Goal: Task Accomplishment & Management: Manage account settings

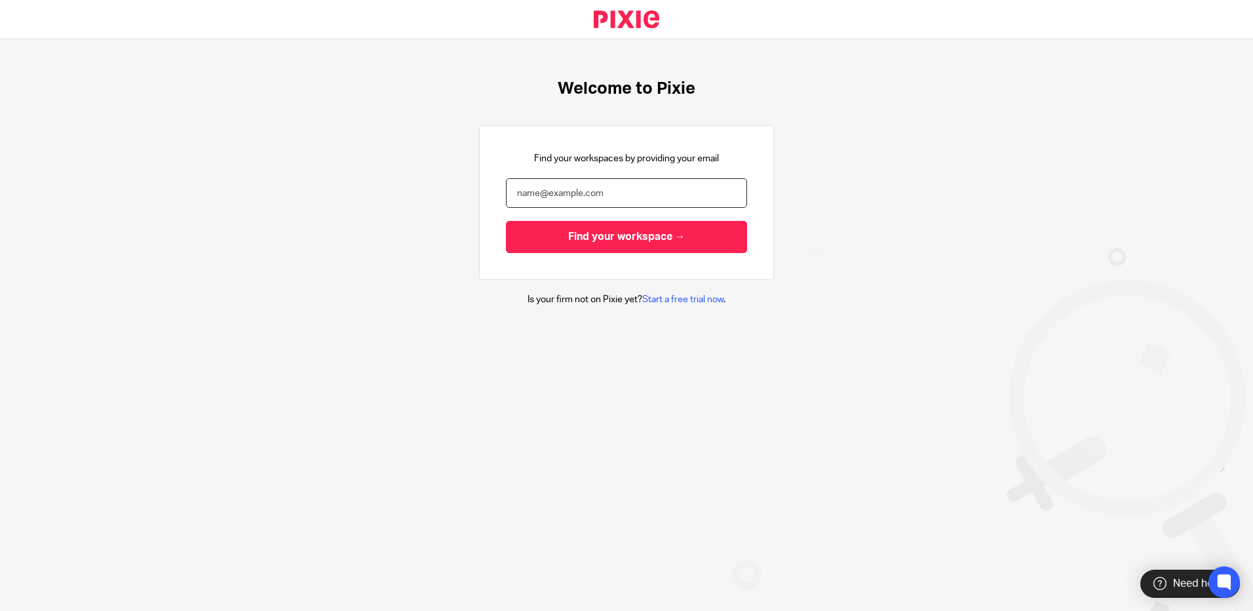
click at [565, 193] on input "email" at bounding box center [626, 192] width 241 height 29
type input "[PERSON_NAME][EMAIL_ADDRESS][PERSON_NAME][DOMAIN_NAME]"
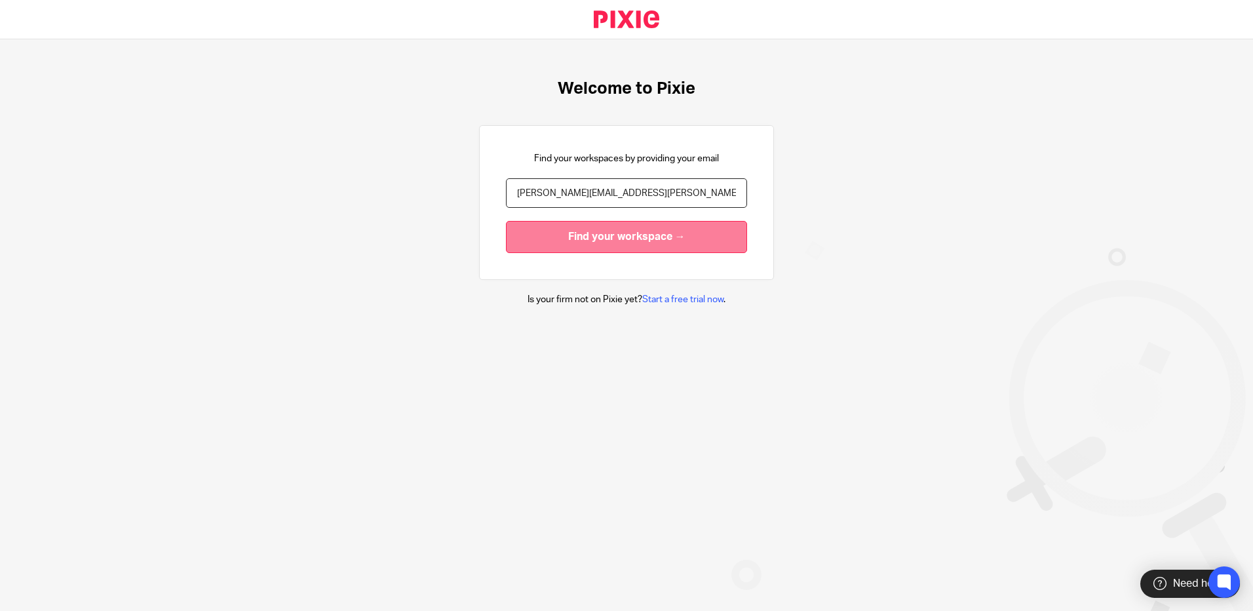
click at [583, 233] on input "Find your workspace →" at bounding box center [626, 237] width 241 height 32
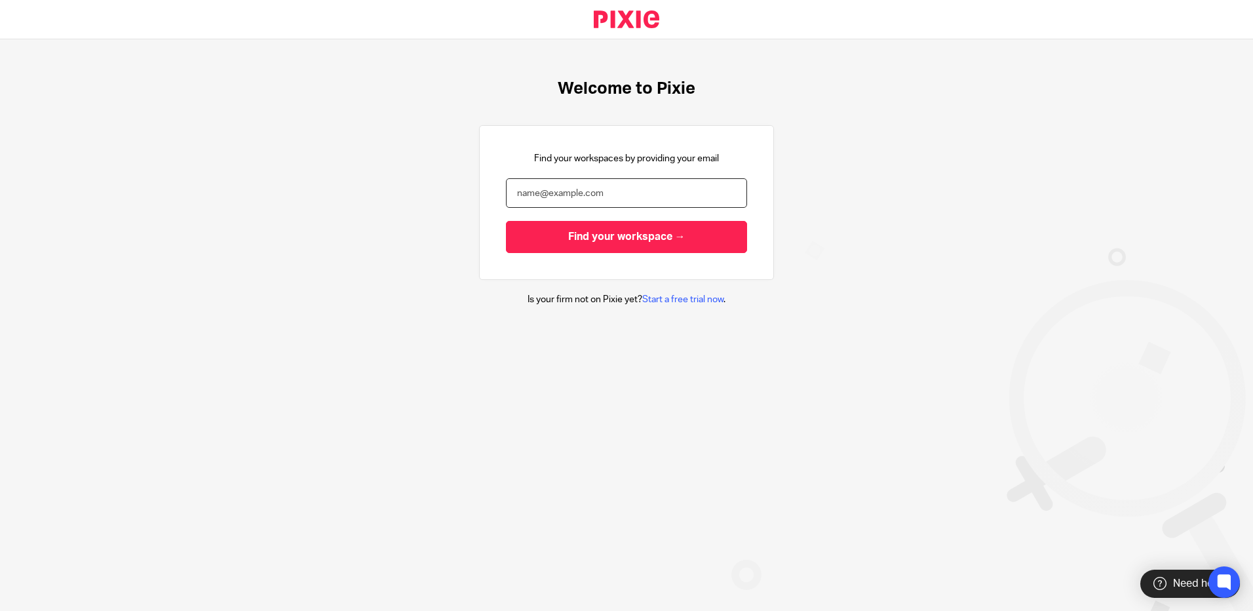
click at [560, 191] on input "email" at bounding box center [626, 192] width 241 height 29
type input "[PERSON_NAME][EMAIL_ADDRESS][PERSON_NAME][DOMAIN_NAME]"
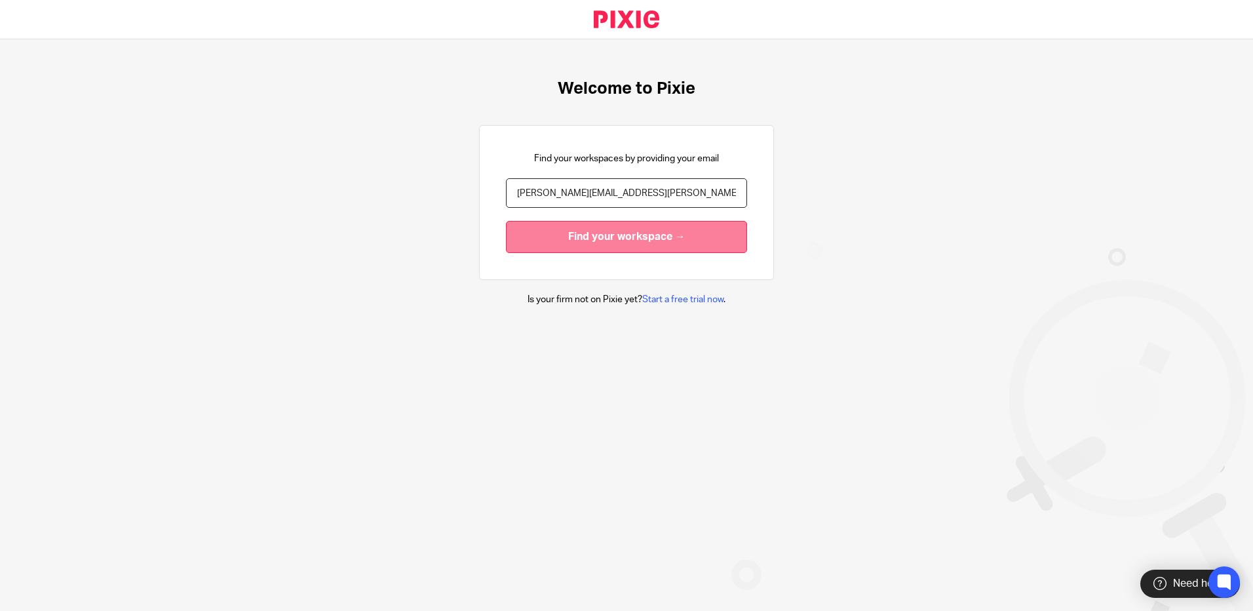
click at [606, 234] on input "Find your workspace →" at bounding box center [626, 237] width 241 height 32
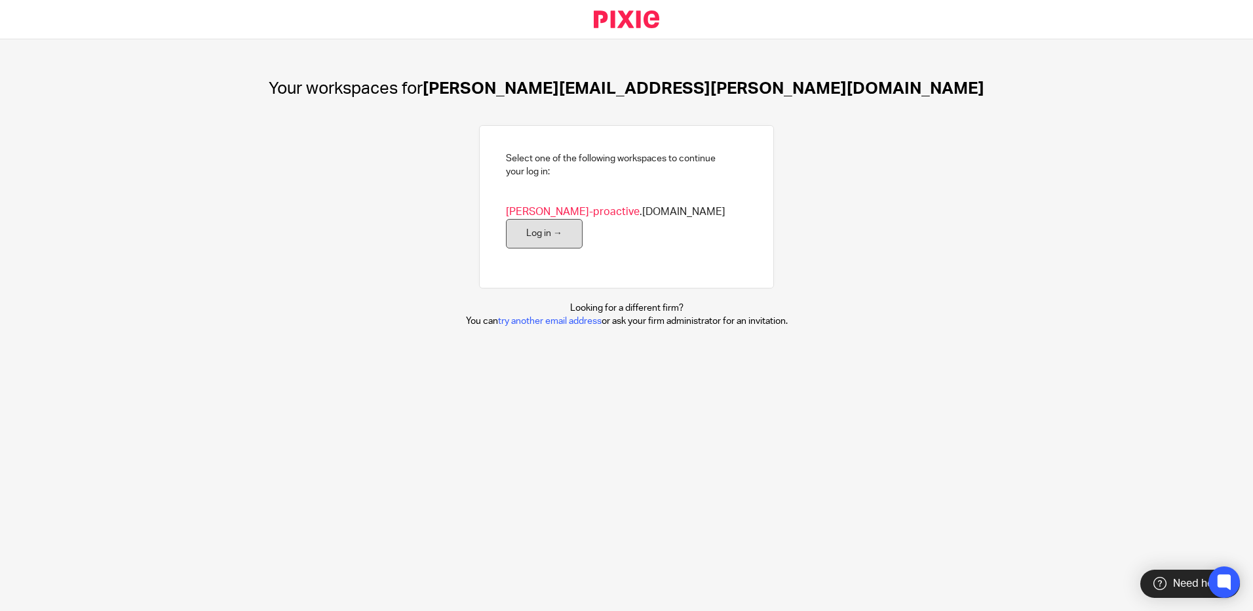
drag, startPoint x: 689, startPoint y: 221, endPoint x: 683, endPoint y: 206, distance: 15.8
click at [583, 221] on link "Log in →" at bounding box center [544, 233] width 77 height 29
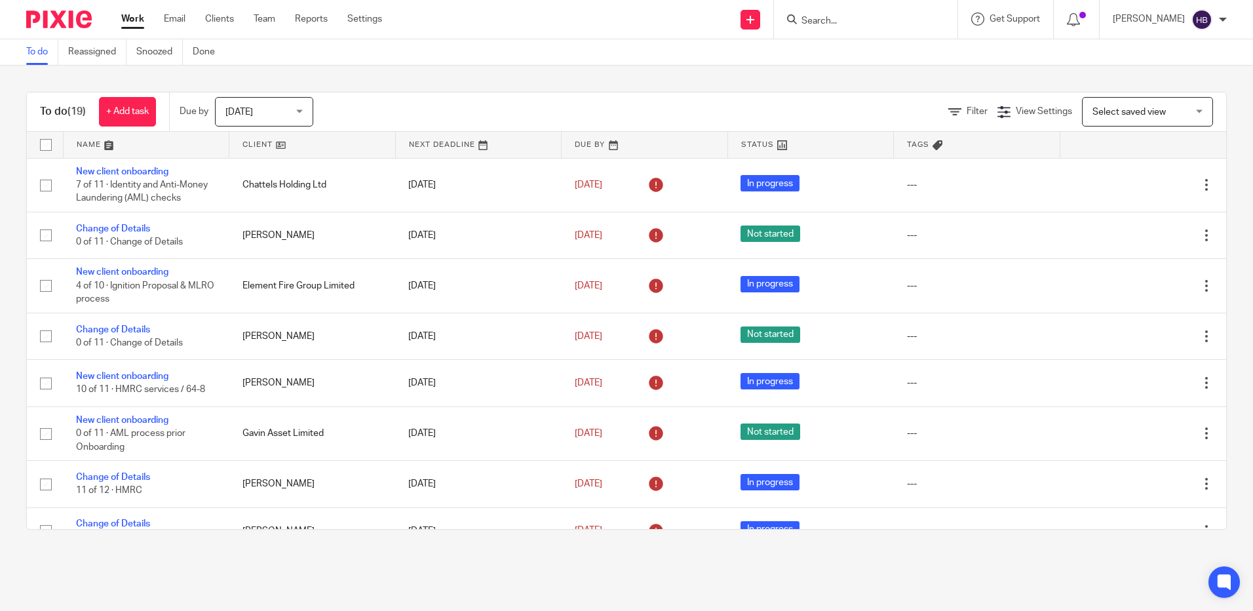
click at [818, 21] on input "Search" at bounding box center [859, 22] width 118 height 12
type input "fairstead"
click button "submit" at bounding box center [0, 0] width 0 height 0
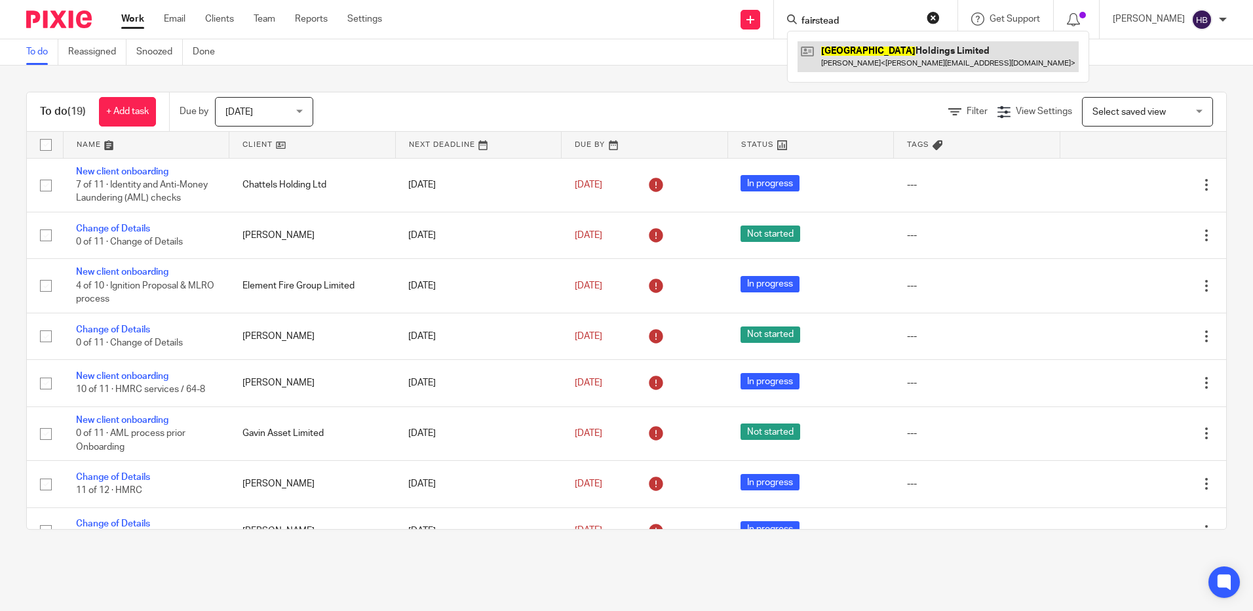
click at [885, 65] on link at bounding box center [938, 56] width 281 height 30
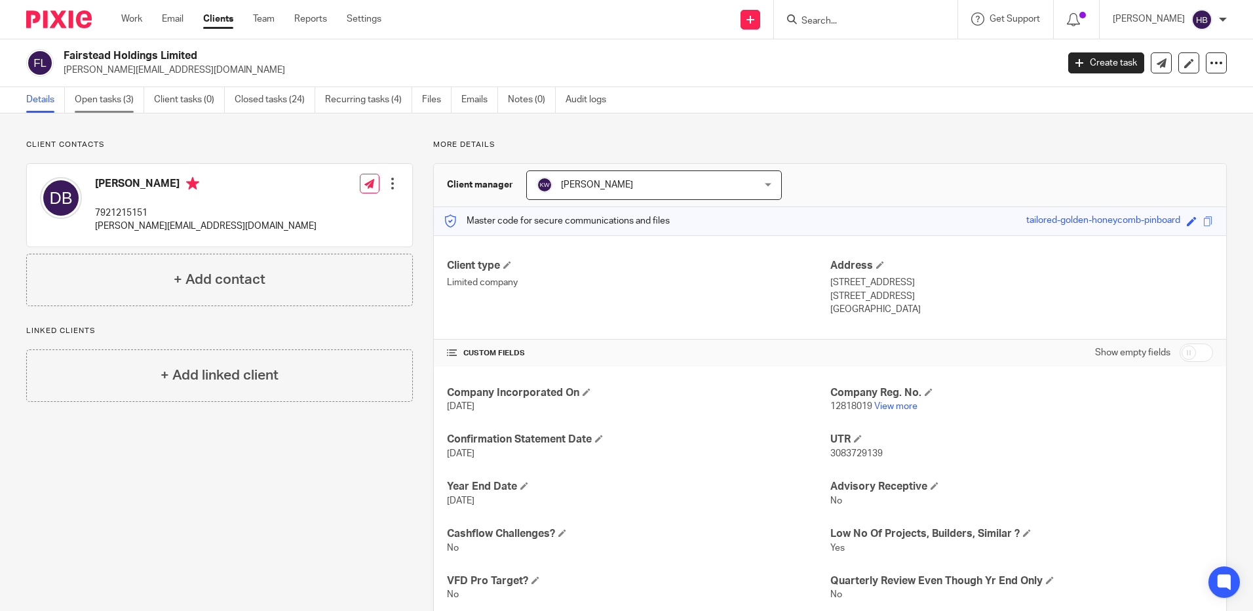
click at [86, 101] on link "Open tasks (3)" at bounding box center [109, 100] width 69 height 26
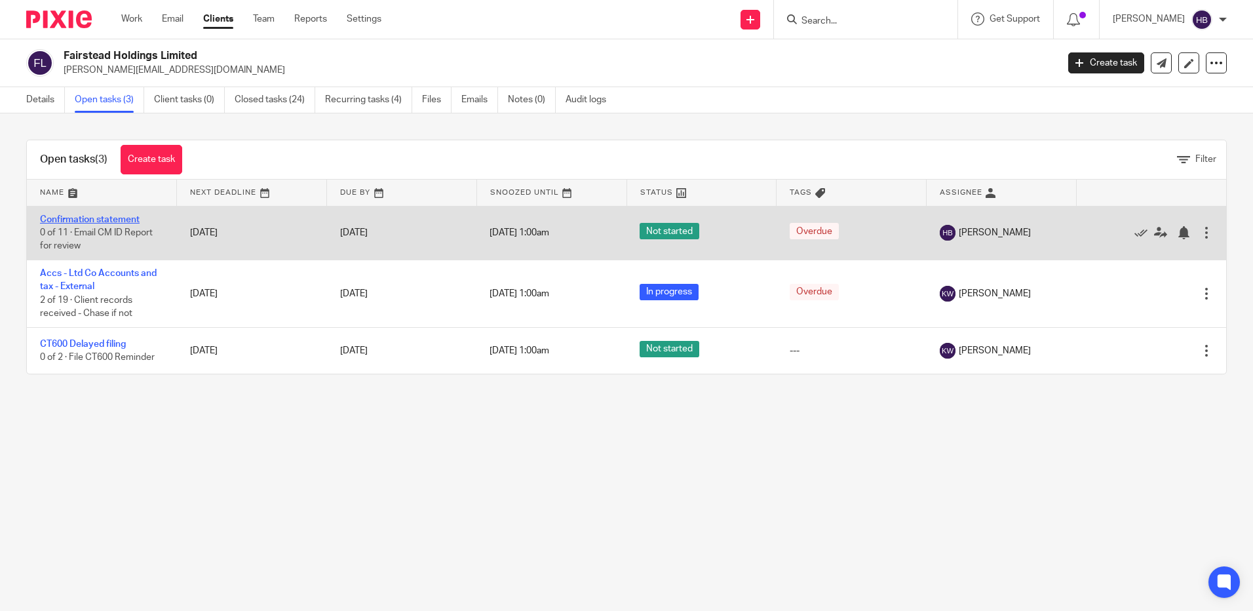
click at [90, 222] on link "Confirmation statement" at bounding box center [90, 219] width 100 height 9
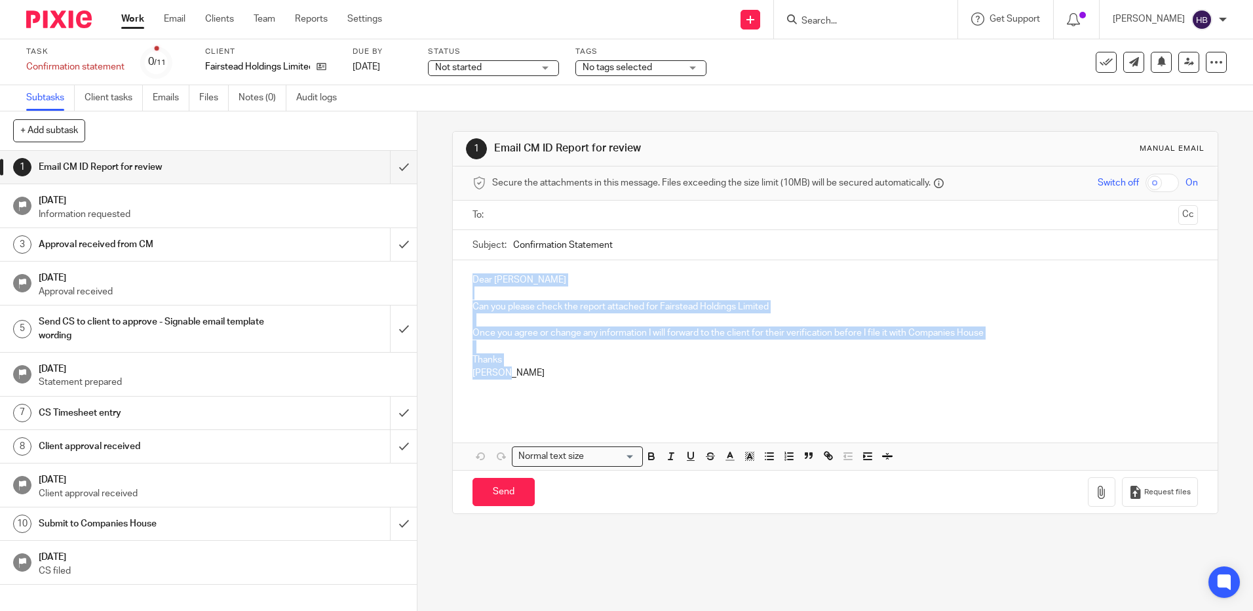
drag, startPoint x: 516, startPoint y: 375, endPoint x: 469, endPoint y: 273, distance: 112.0
click at [469, 273] on div "Dear Kira Woodiwiss Can you please check the report attached for Fairstead Hold…" at bounding box center [835, 338] width 764 height 156
copy div "Dear Kira Woodiwiss Can you please check the report attached for Fairstead Hold…"
click at [391, 168] on input "submit" at bounding box center [208, 167] width 417 height 33
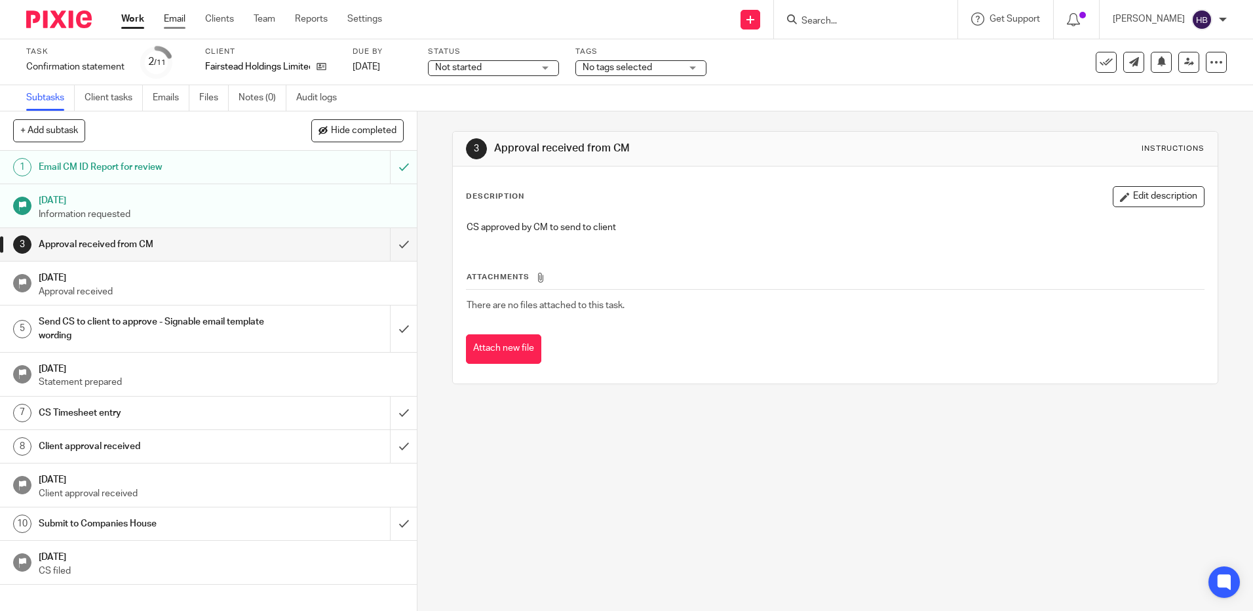
click at [178, 18] on link "Email" at bounding box center [175, 18] width 22 height 13
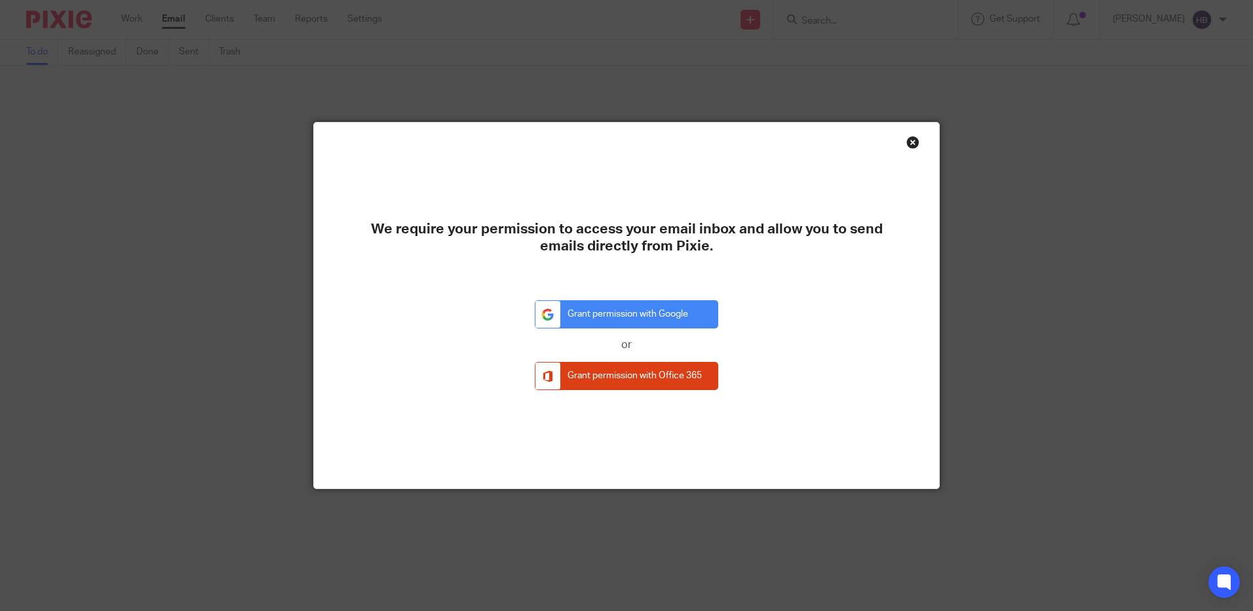
click at [912, 140] on div "Close this dialog window" at bounding box center [912, 142] width 13 height 13
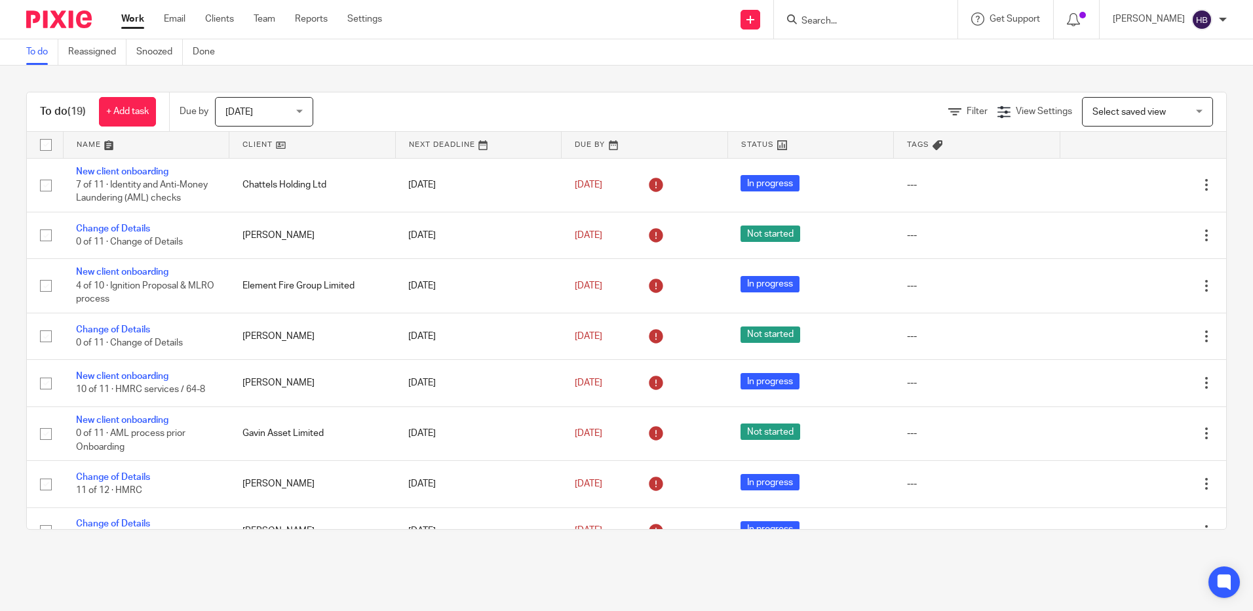
click at [859, 24] on input "Search" at bounding box center [859, 22] width 118 height 12
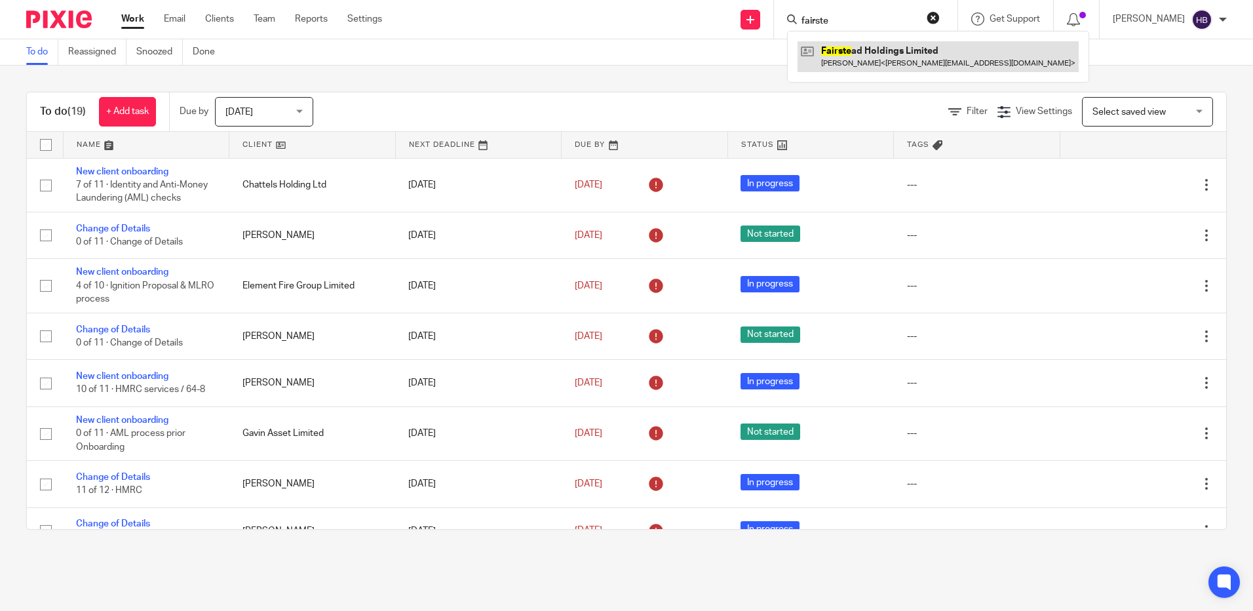
type input "fairste"
click at [866, 55] on link at bounding box center [938, 56] width 281 height 30
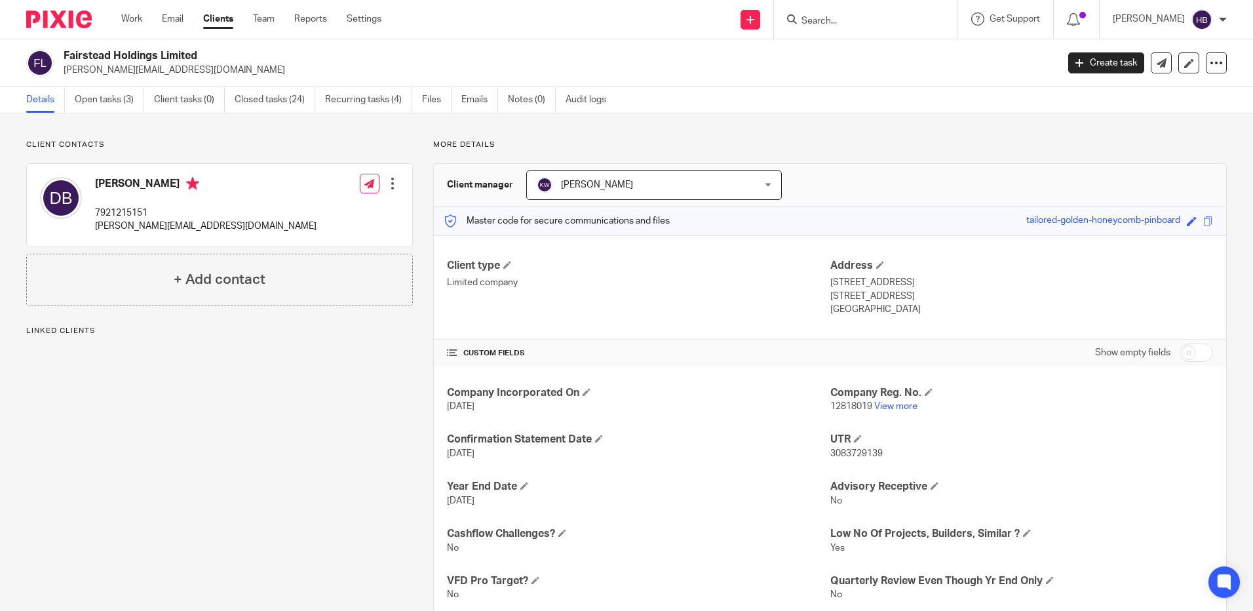
scroll to position [66, 0]
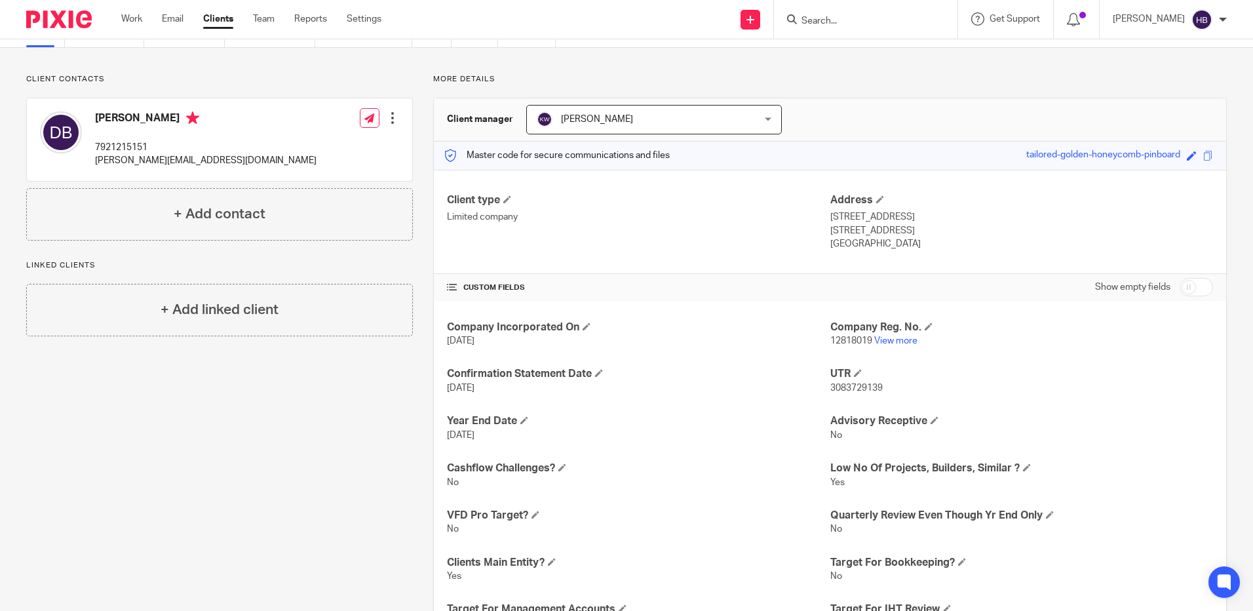
click at [388, 113] on div at bounding box center [392, 117] width 13 height 13
click at [315, 149] on link "Edit contact" at bounding box center [330, 147] width 125 height 19
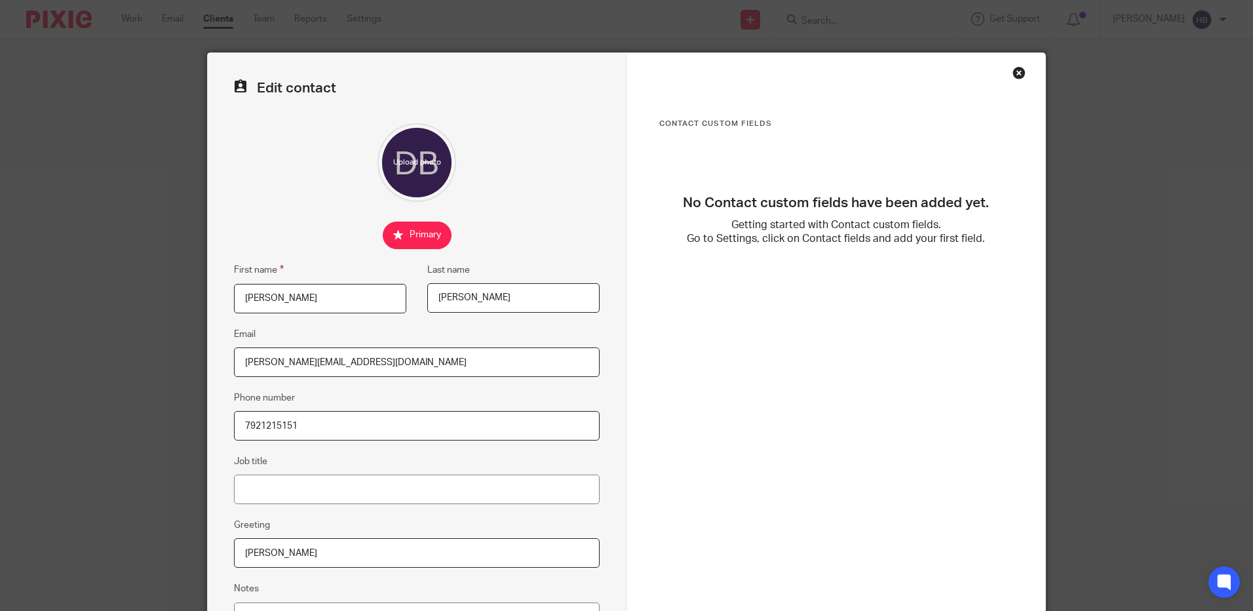
drag, startPoint x: 331, startPoint y: 360, endPoint x: 121, endPoint y: 357, distance: 210.4
click at [121, 357] on div "Edit contact First name David Last name Baker Email dave@drisuk.com Phone numbe…" at bounding box center [626, 305] width 1253 height 611
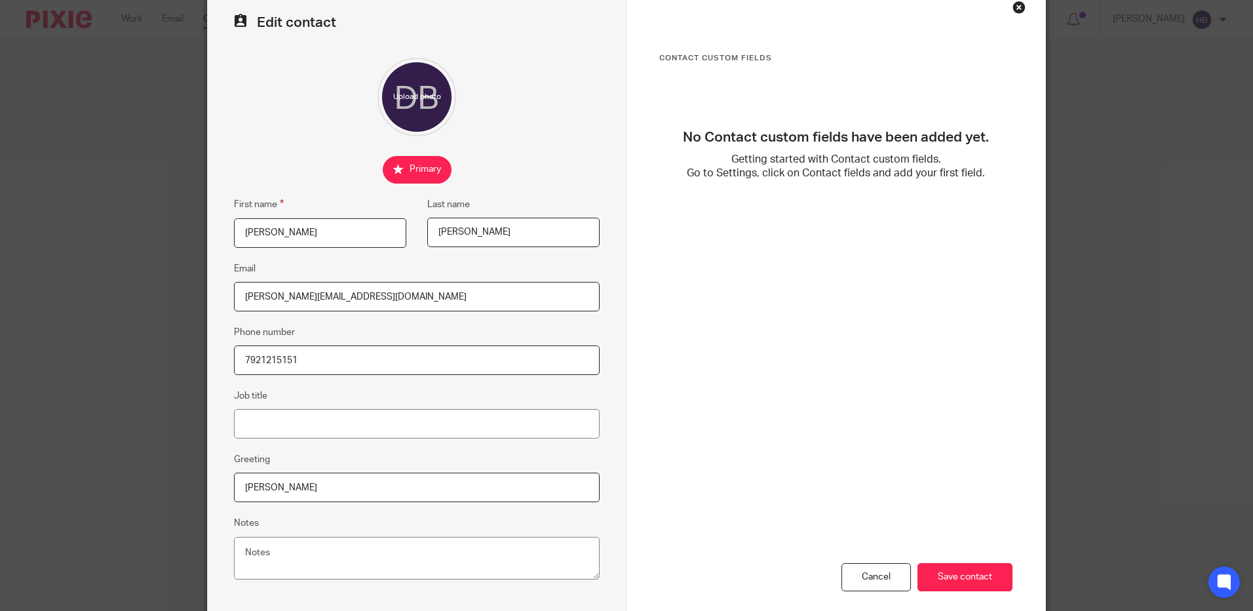
scroll to position [132, 0]
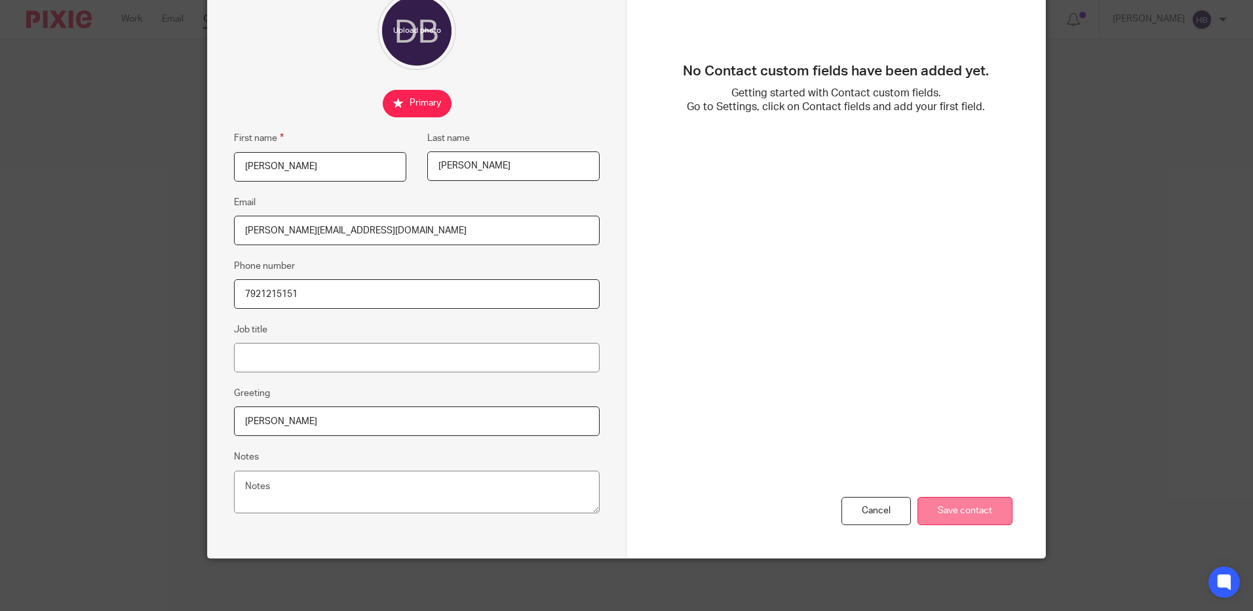
type input "dave@fairsteadholdings.com"
click at [971, 505] on input "Save contact" at bounding box center [965, 511] width 95 height 28
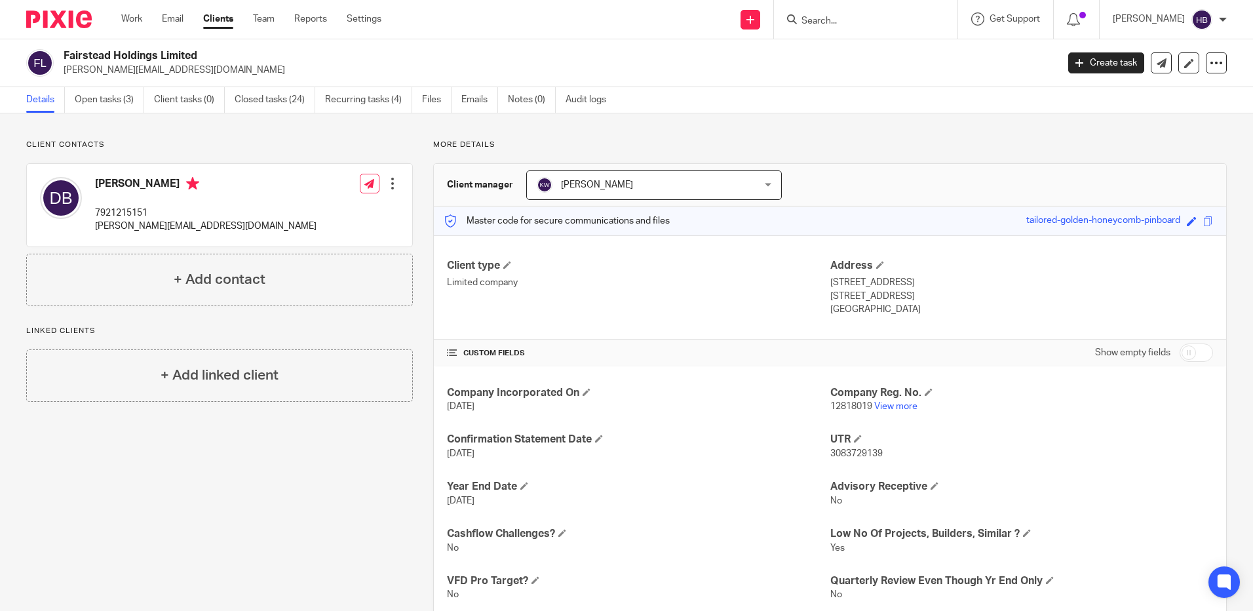
click at [814, 19] on input "Search" at bounding box center [859, 22] width 118 height 12
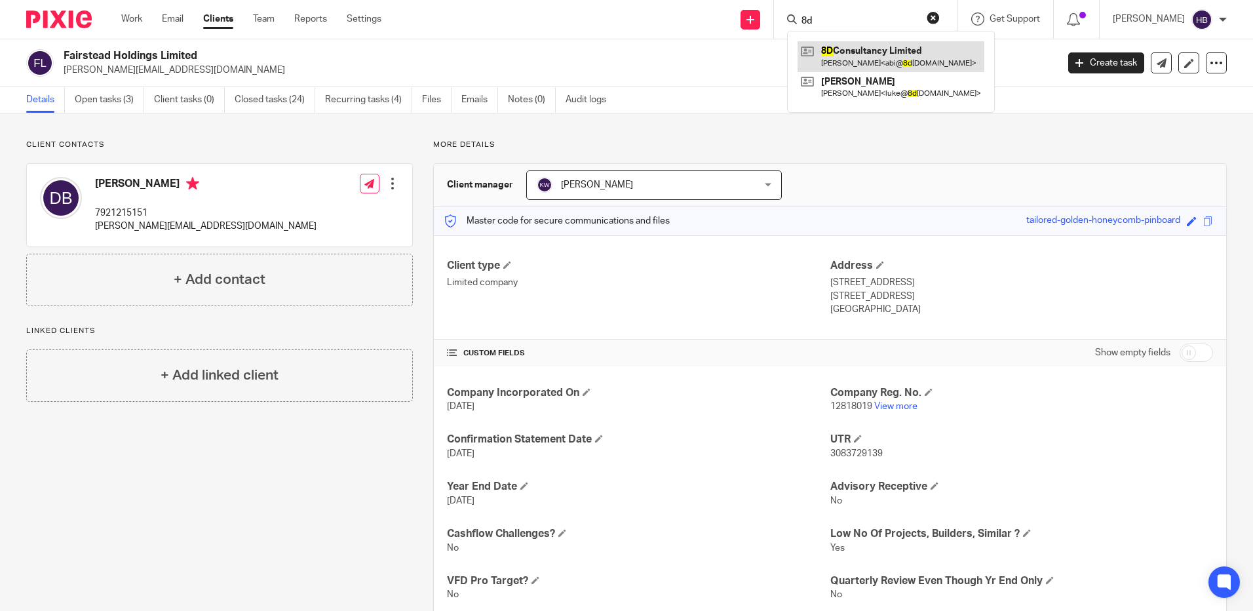
type input "8d"
click at [867, 52] on link at bounding box center [891, 56] width 187 height 30
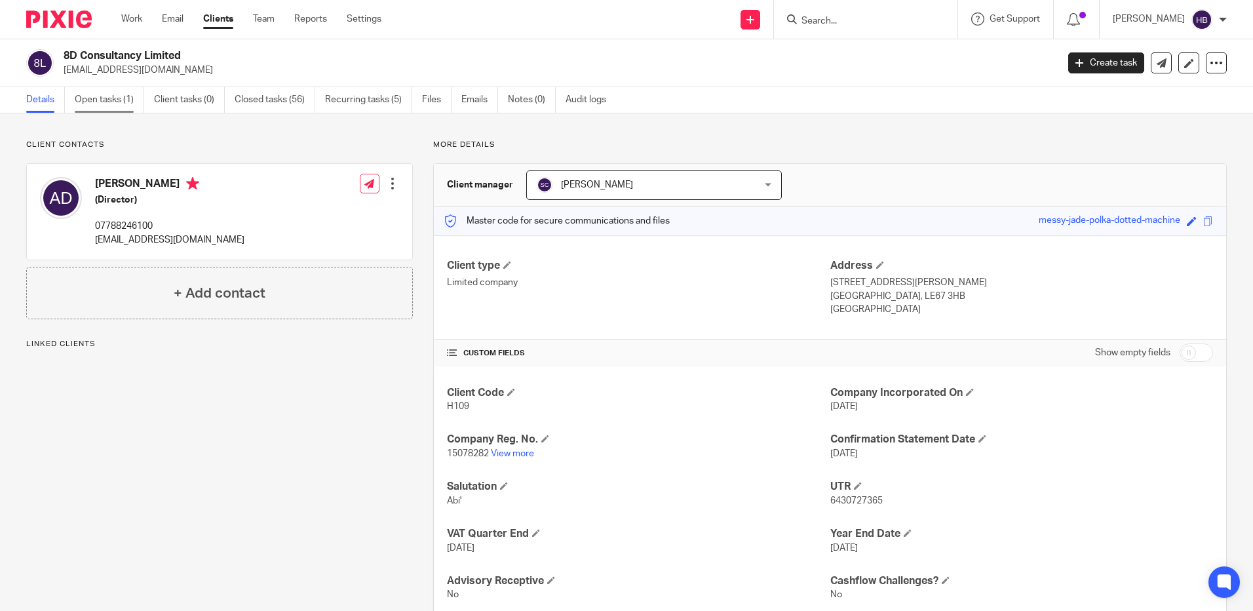
click at [112, 99] on link "Open tasks (1)" at bounding box center [109, 100] width 69 height 26
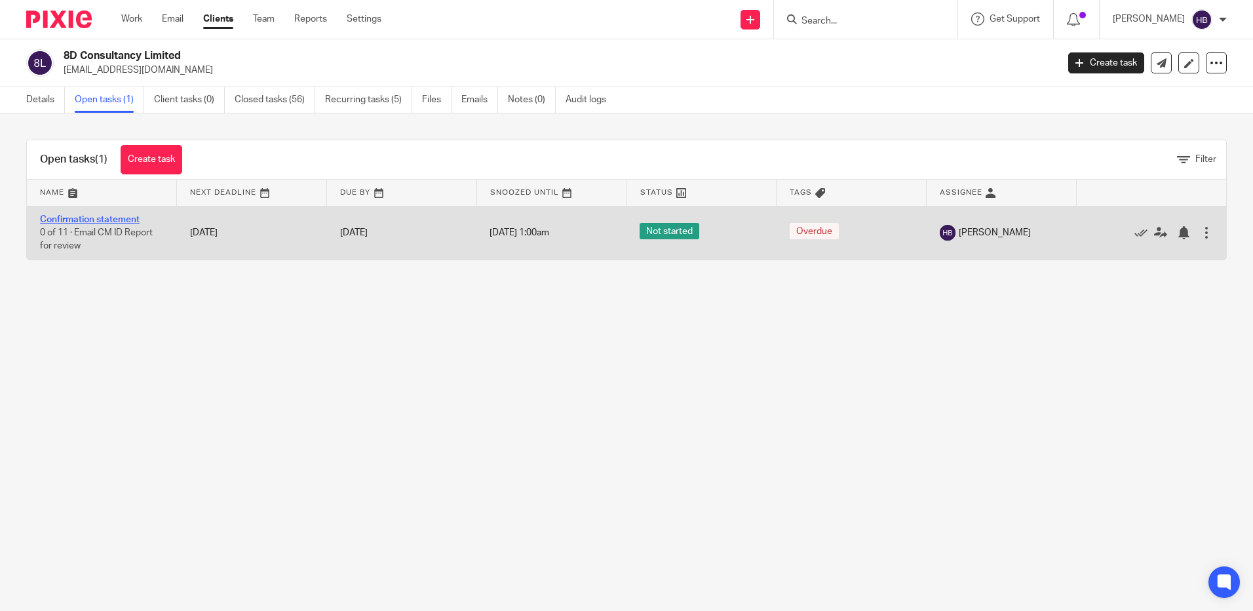
click at [109, 219] on link "Confirmation statement" at bounding box center [90, 219] width 100 height 9
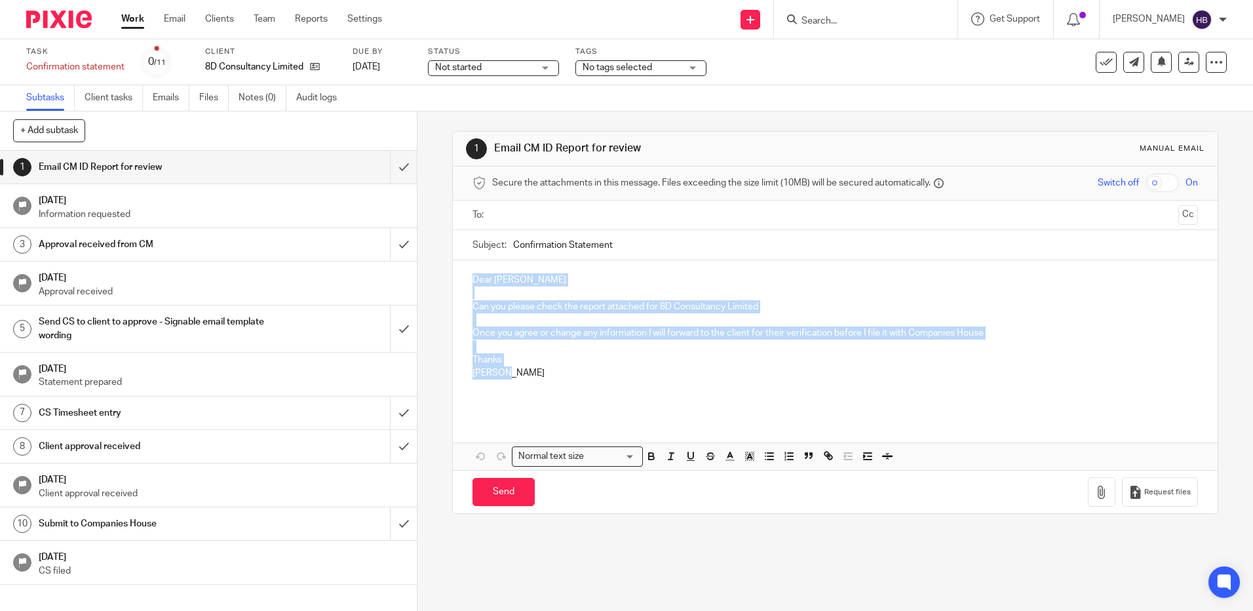
drag, startPoint x: 505, startPoint y: 374, endPoint x: 468, endPoint y: 279, distance: 101.5
click at [468, 279] on div "Dear [PERSON_NAME] Can you please check the report attached for 8D Consultancy …" at bounding box center [835, 338] width 764 height 156
copy div "Dear [PERSON_NAME] Can you please check the report attached for 8D Consultancy …"
click at [391, 166] on input "submit" at bounding box center [208, 167] width 417 height 33
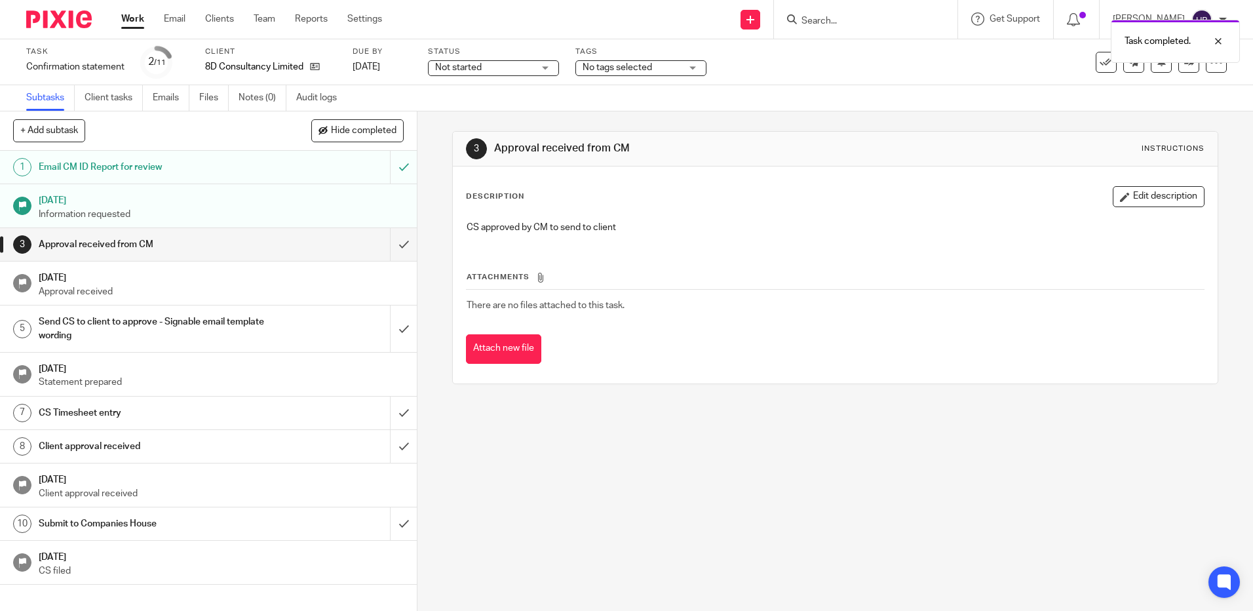
click at [841, 22] on div "Task completed." at bounding box center [933, 38] width 613 height 50
click at [832, 14] on div "Task completed." at bounding box center [933, 38] width 613 height 50
click at [824, 16] on div "Task completed." at bounding box center [933, 38] width 613 height 50
click at [849, 23] on input "Search" at bounding box center [859, 22] width 118 height 12
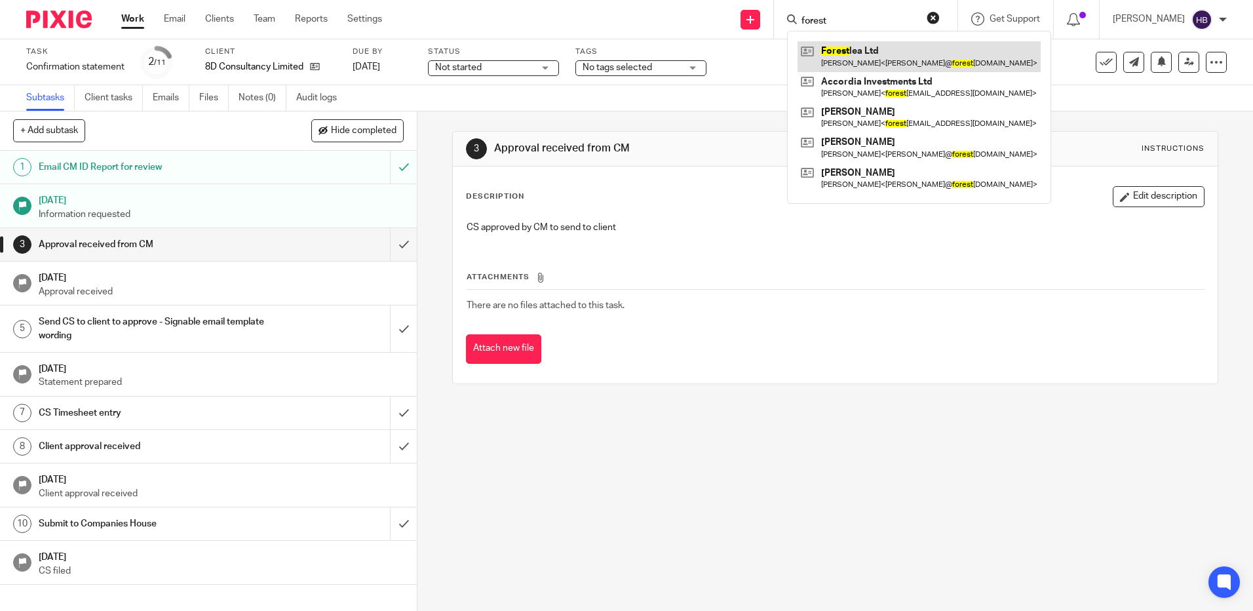
type input "forest"
click at [859, 62] on link at bounding box center [919, 56] width 243 height 30
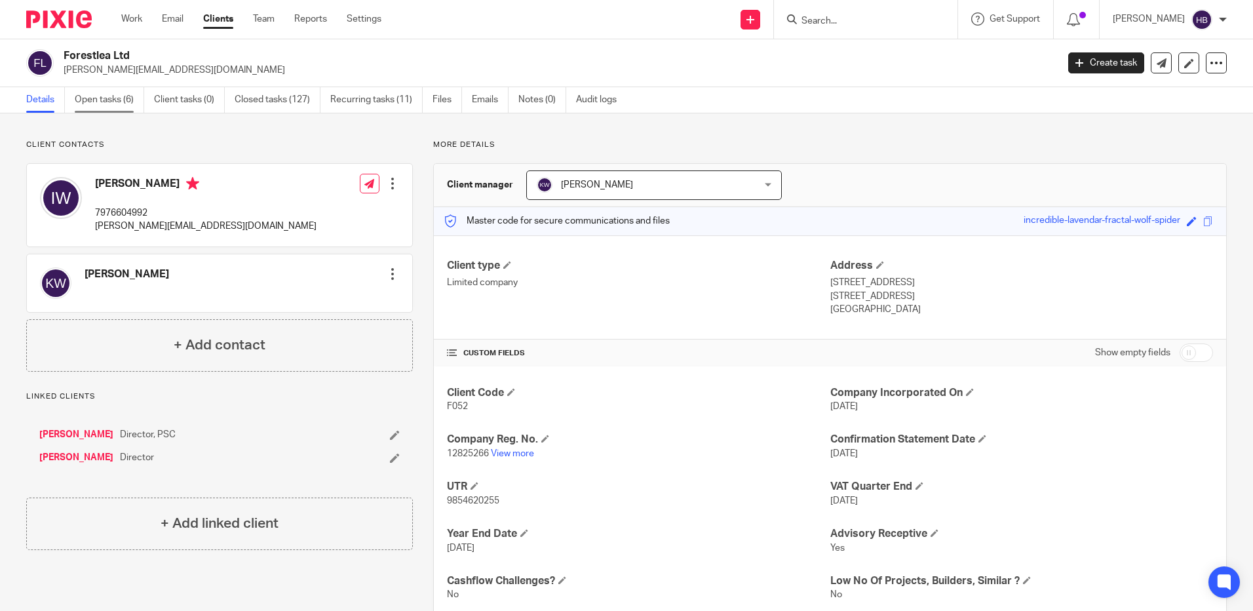
click at [122, 98] on link "Open tasks (6)" at bounding box center [109, 100] width 69 height 26
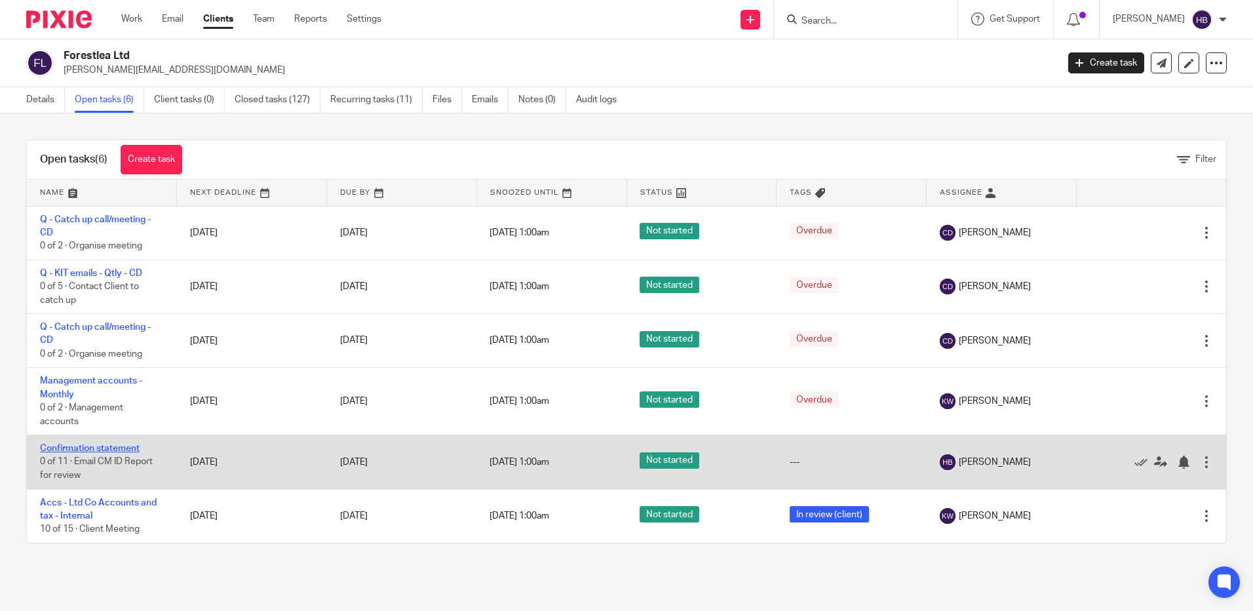
click at [103, 446] on link "Confirmation statement" at bounding box center [90, 448] width 100 height 9
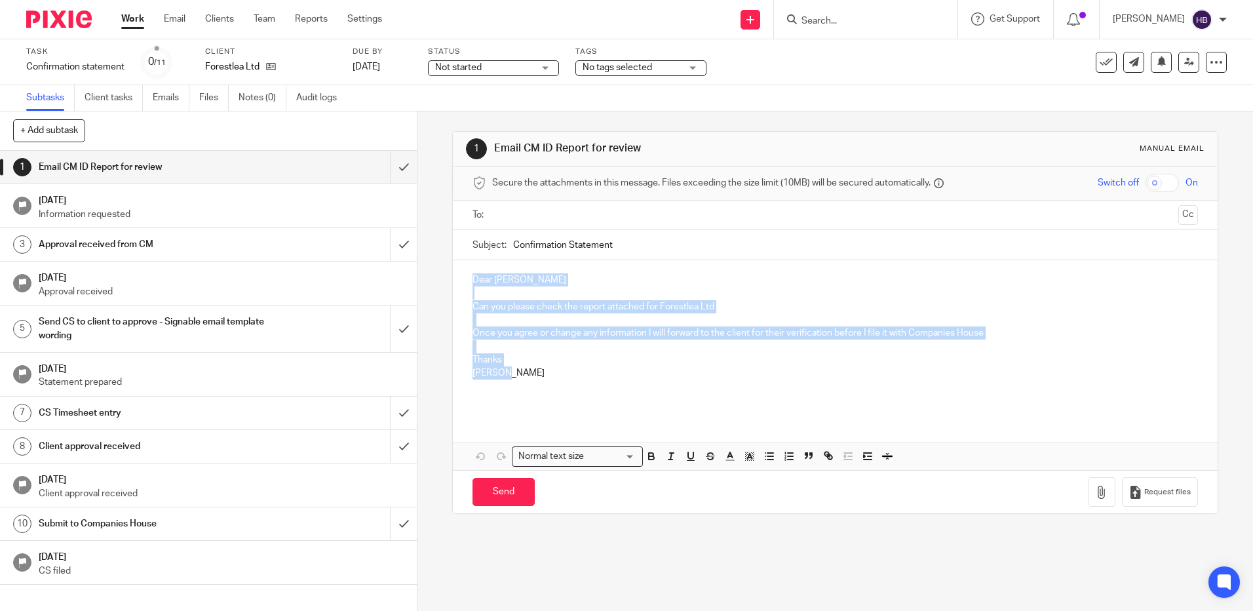
drag, startPoint x: 509, startPoint y: 376, endPoint x: 462, endPoint y: 275, distance: 111.4
click at [462, 275] on div "Dear [PERSON_NAME] Can you please check the report attached for Forestlea Ltd O…" at bounding box center [835, 338] width 764 height 156
copy div "Dear [PERSON_NAME] Can you please check the report attached for Forestlea Ltd O…"
click at [391, 169] on input "submit" at bounding box center [208, 167] width 417 height 33
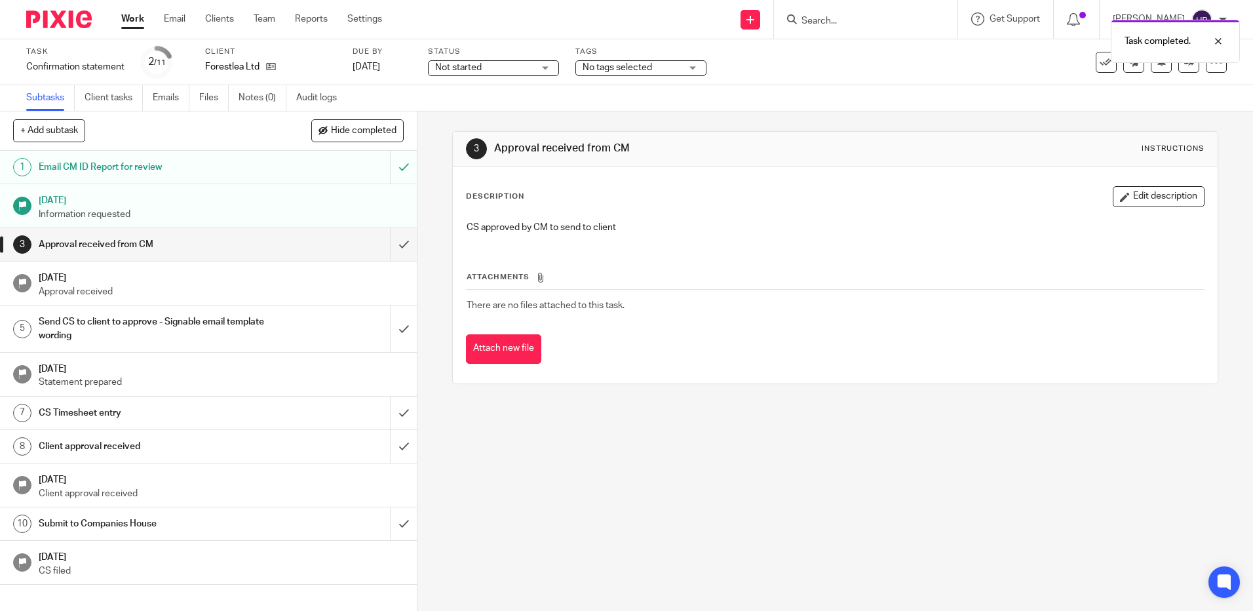
click at [837, 23] on div "Task completed." at bounding box center [933, 38] width 613 height 50
click at [832, 20] on div "Task completed." at bounding box center [933, 38] width 613 height 50
click at [813, 18] on input "Search" at bounding box center [859, 22] width 118 height 12
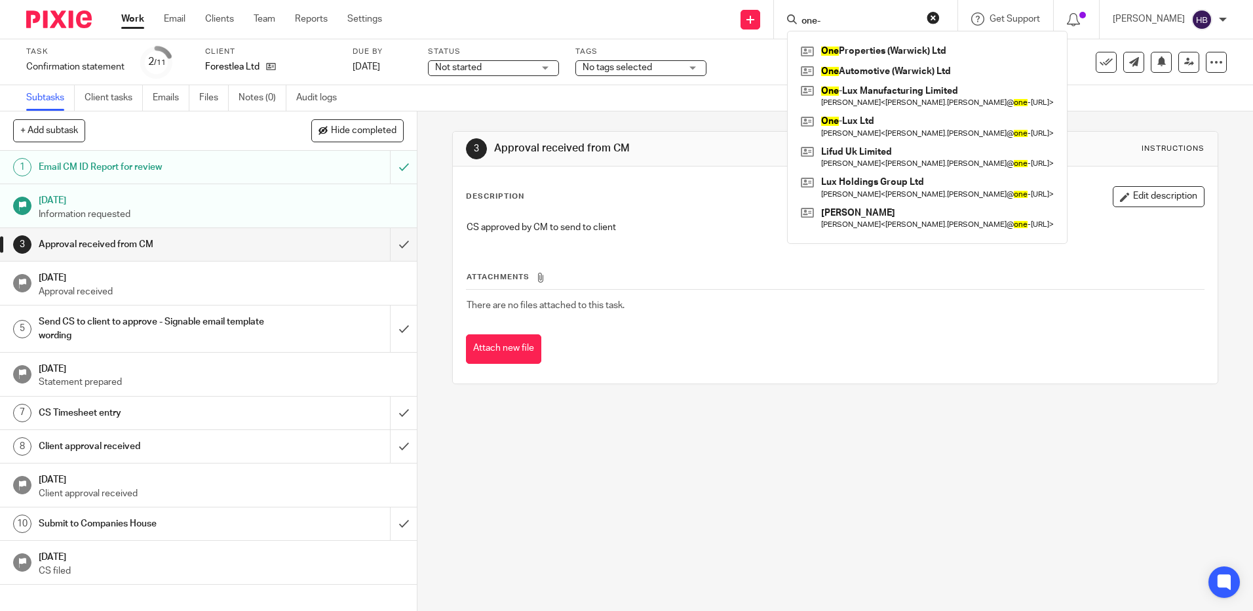
type input "one-"
click button "submit" at bounding box center [0, 0] width 0 height 0
click at [878, 121] on link at bounding box center [928, 126] width 260 height 30
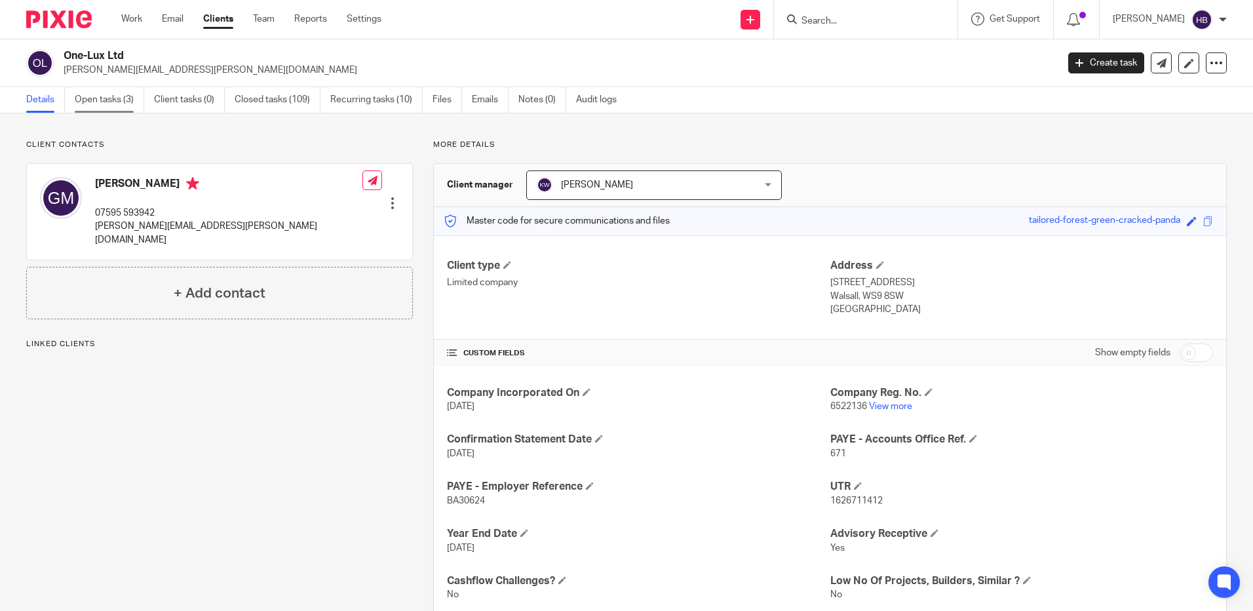
click at [85, 96] on link "Open tasks (3)" at bounding box center [109, 100] width 69 height 26
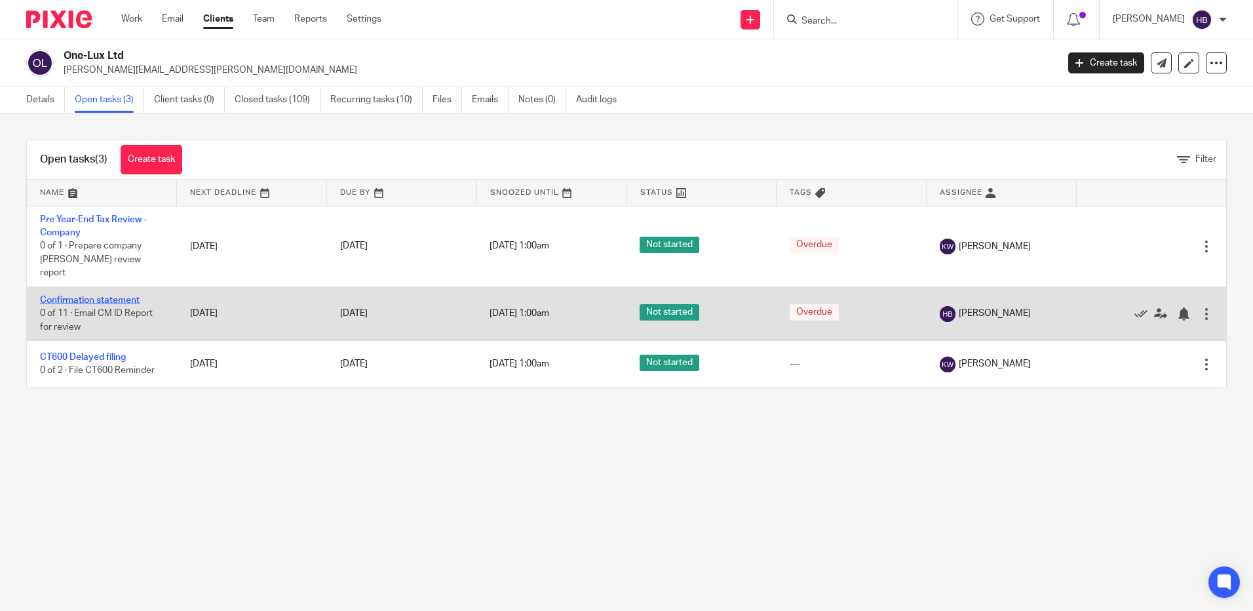
click at [119, 296] on link "Confirmation statement" at bounding box center [90, 300] width 100 height 9
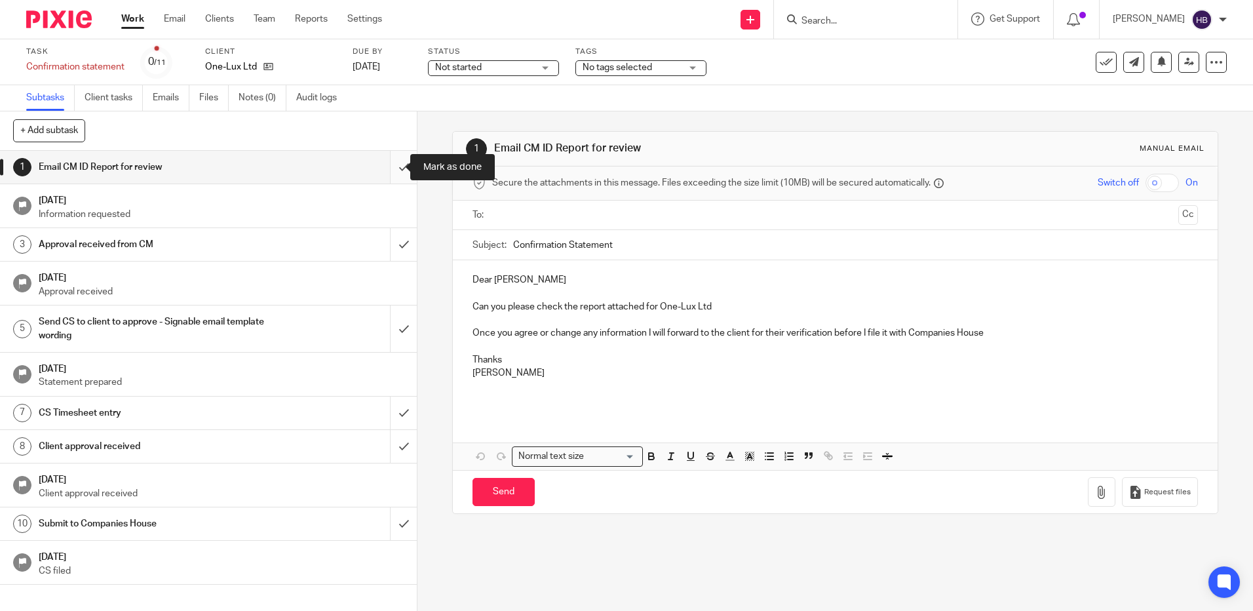
click at [388, 166] on input "submit" at bounding box center [208, 167] width 417 height 33
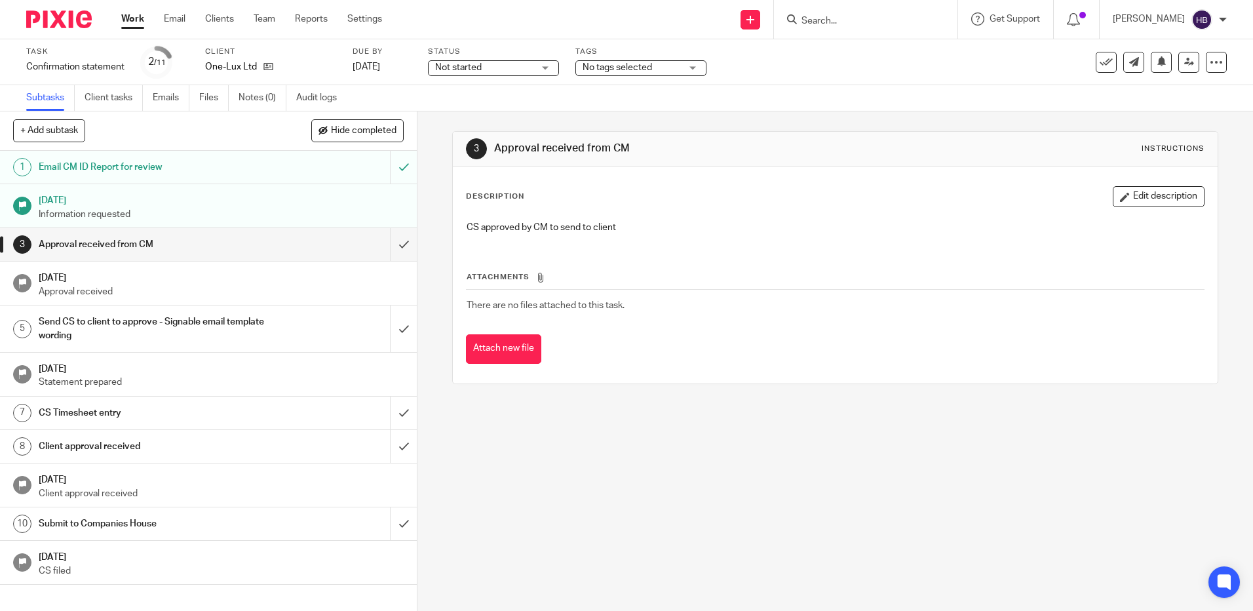
click at [833, 20] on input "Search" at bounding box center [859, 22] width 118 height 12
type input "asbest"
click at [852, 58] on link at bounding box center [904, 51] width 212 height 20
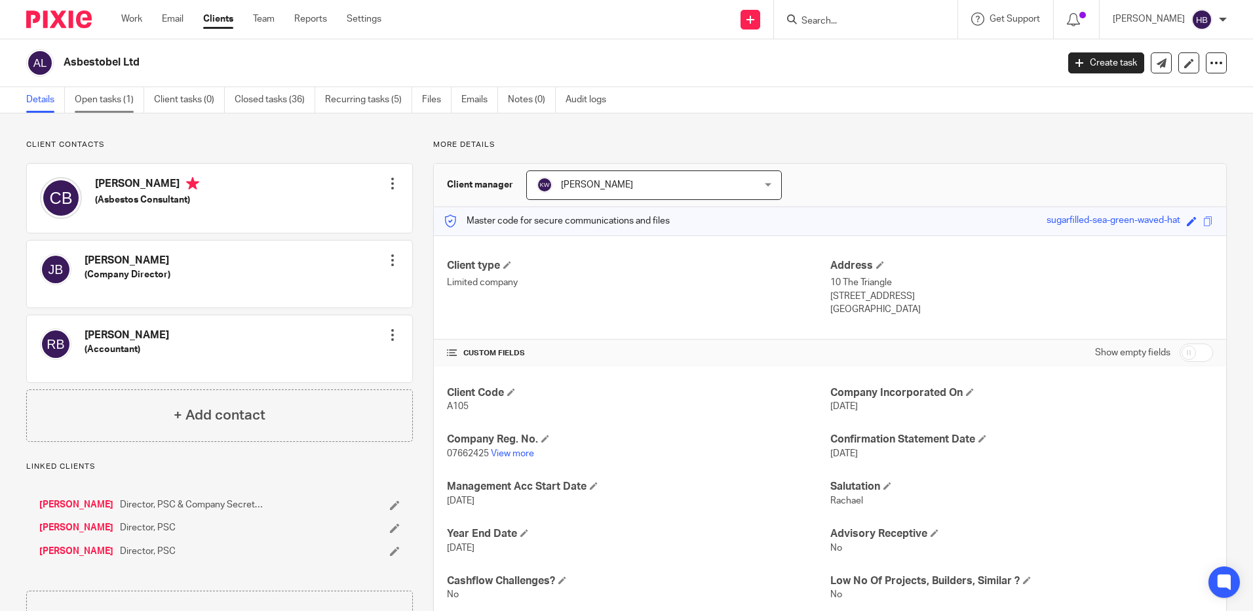
click at [101, 96] on link "Open tasks (1)" at bounding box center [109, 100] width 69 height 26
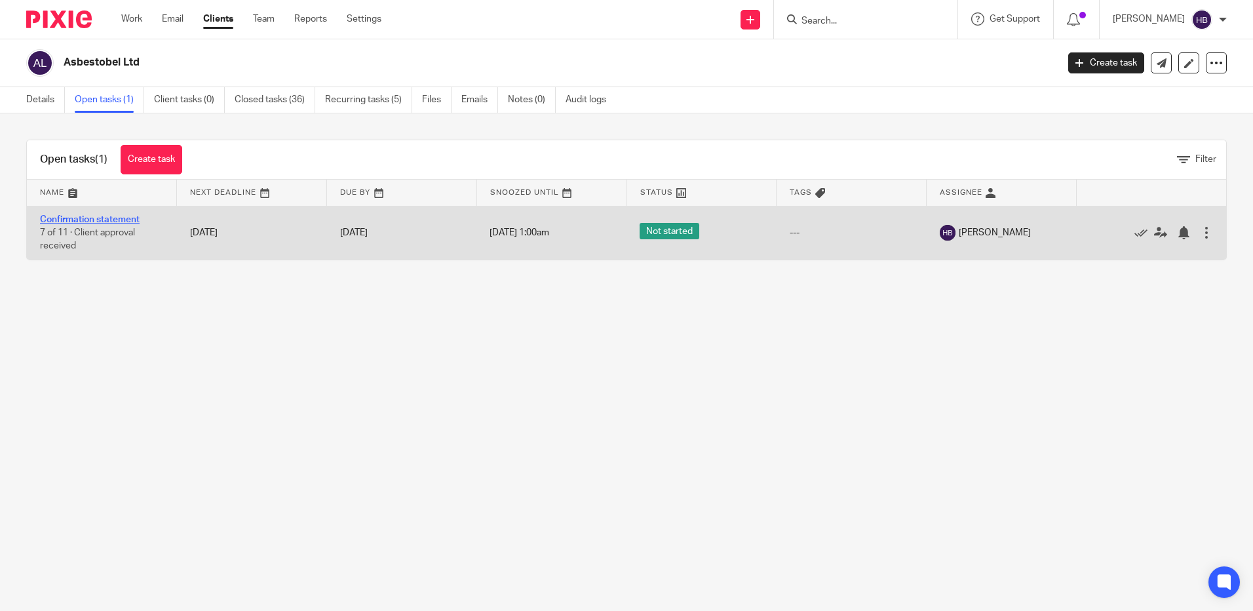
click at [104, 216] on link "Confirmation statement" at bounding box center [90, 219] width 100 height 9
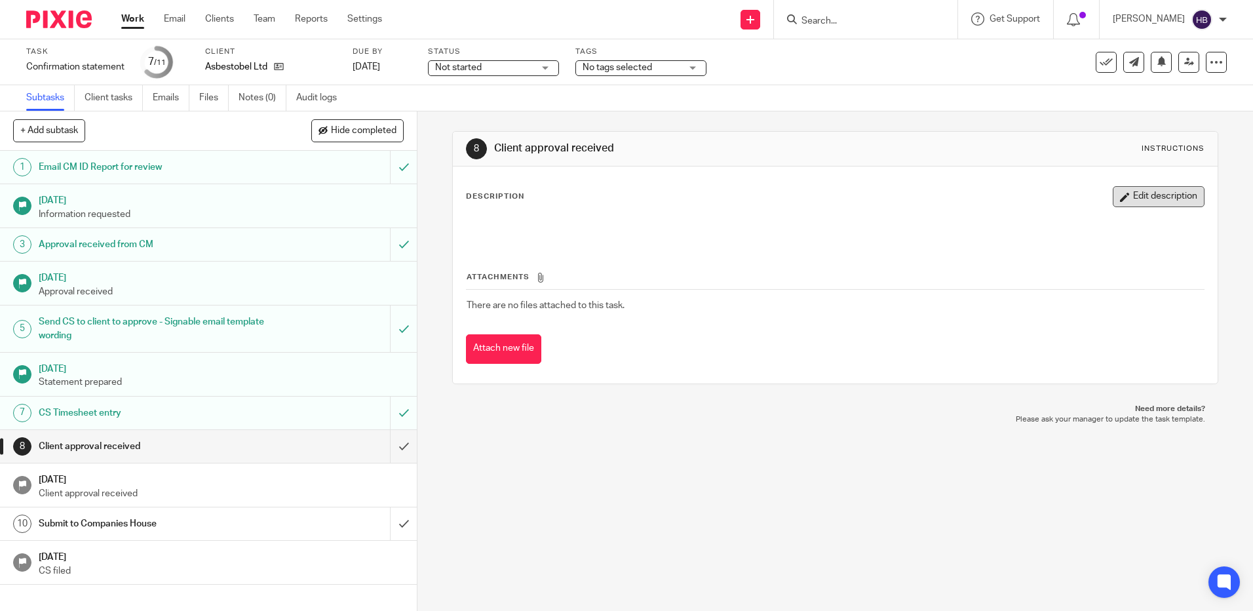
click at [1121, 197] on button "Edit description" at bounding box center [1159, 196] width 92 height 21
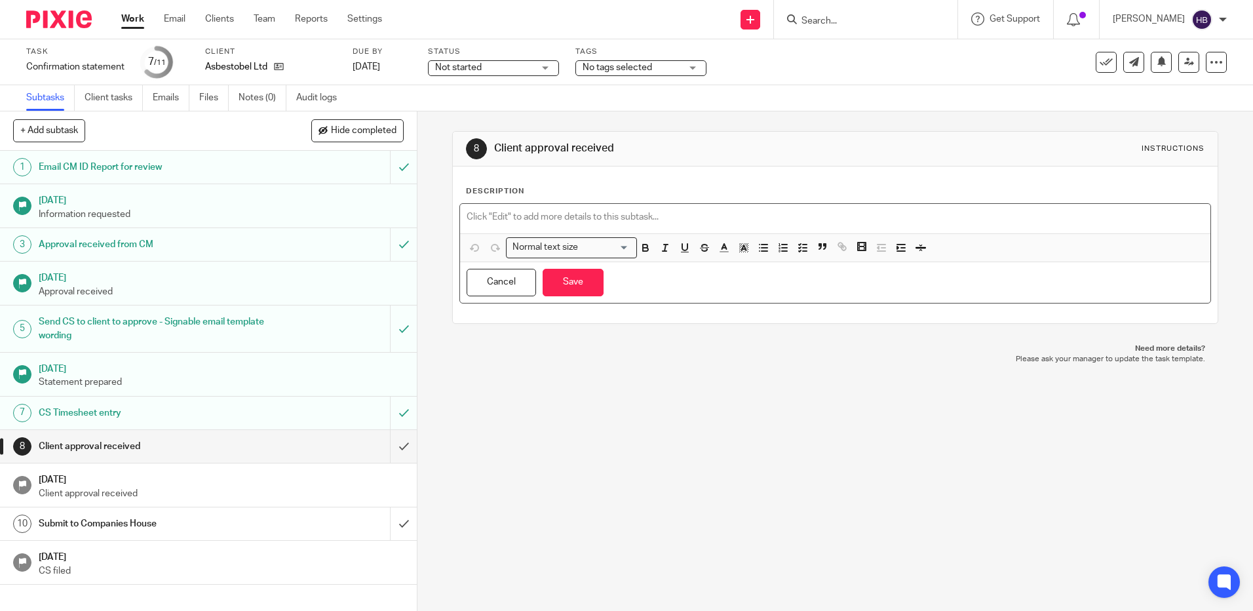
click at [484, 213] on p at bounding box center [835, 216] width 737 height 13
click at [570, 279] on button "Save" at bounding box center [573, 283] width 61 height 28
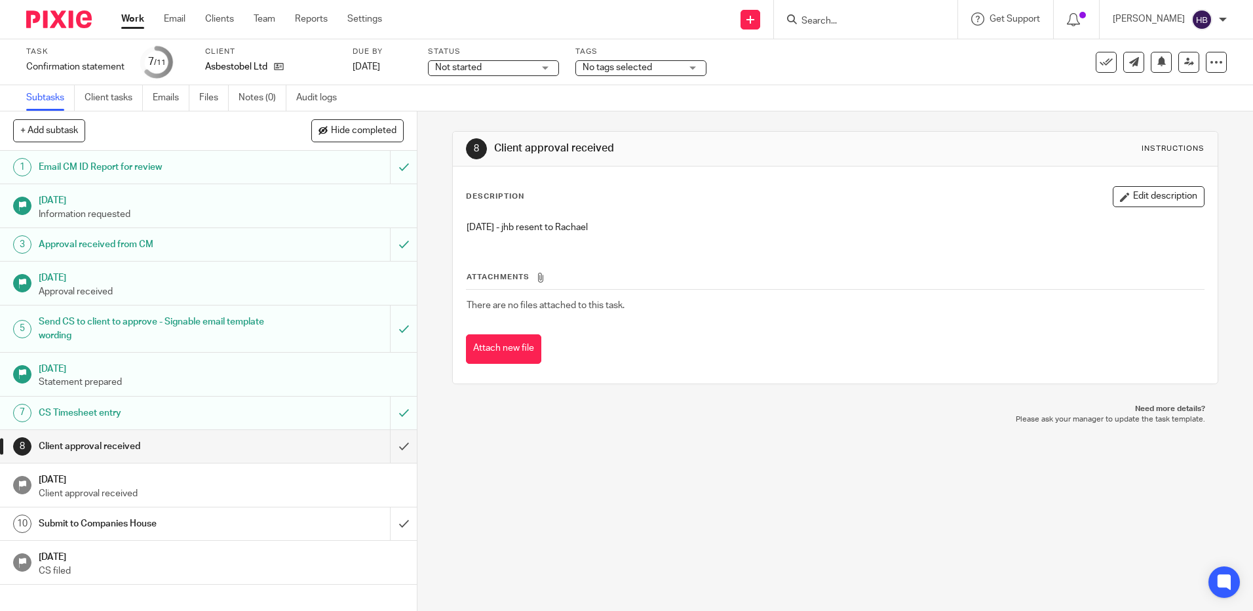
click at [831, 18] on input "Search" at bounding box center [859, 22] width 118 height 12
type input "xmts"
click button "submit" at bounding box center [0, 0] width 0 height 0
click at [891, 54] on link at bounding box center [879, 51] width 163 height 20
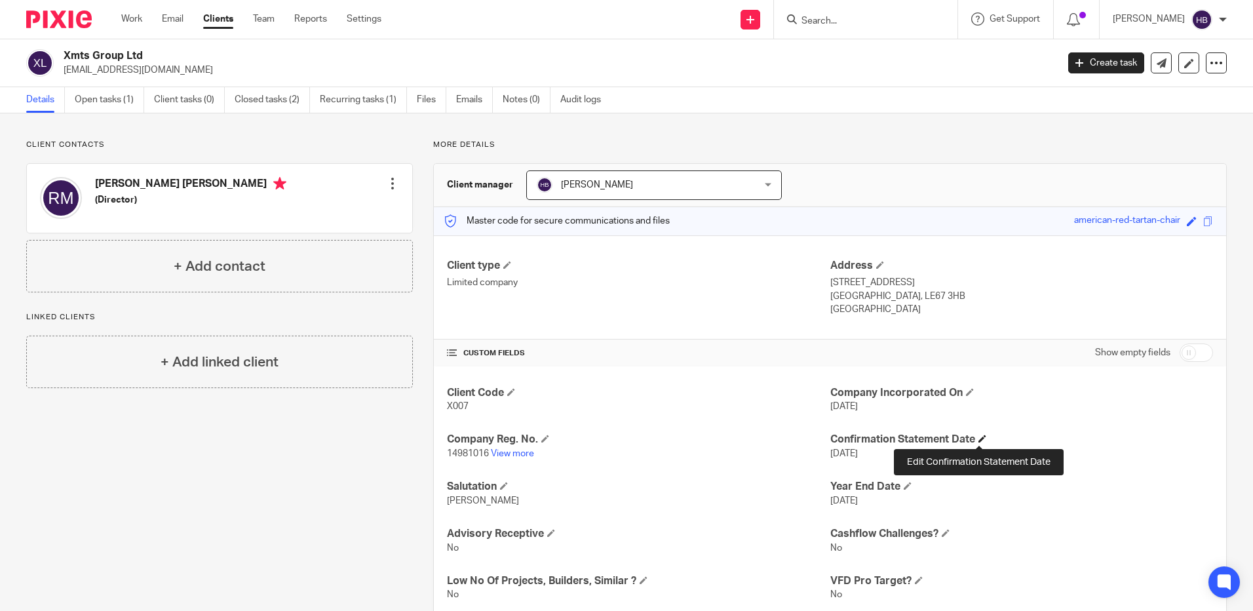
click at [980, 438] on span at bounding box center [982, 439] width 8 height 8
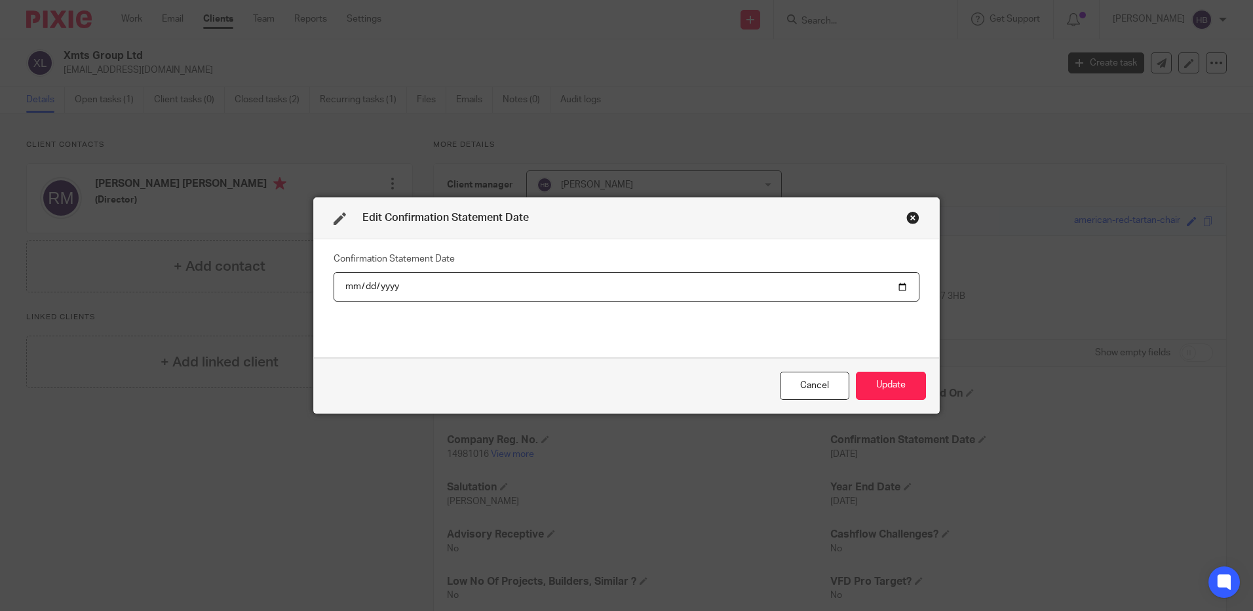
click at [895, 282] on input "2024-12-05" at bounding box center [627, 286] width 586 height 29
type input "2026-08-15"
click at [878, 382] on button "Update" at bounding box center [891, 386] width 70 height 28
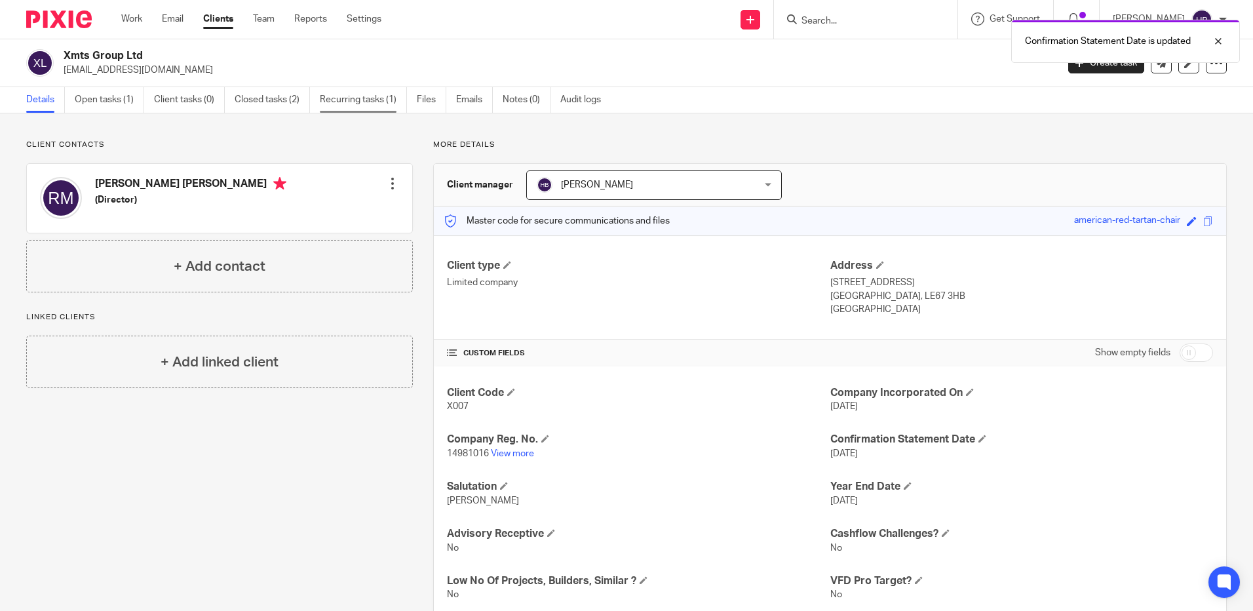
click at [351, 98] on link "Recurring tasks (1)" at bounding box center [363, 100] width 87 height 26
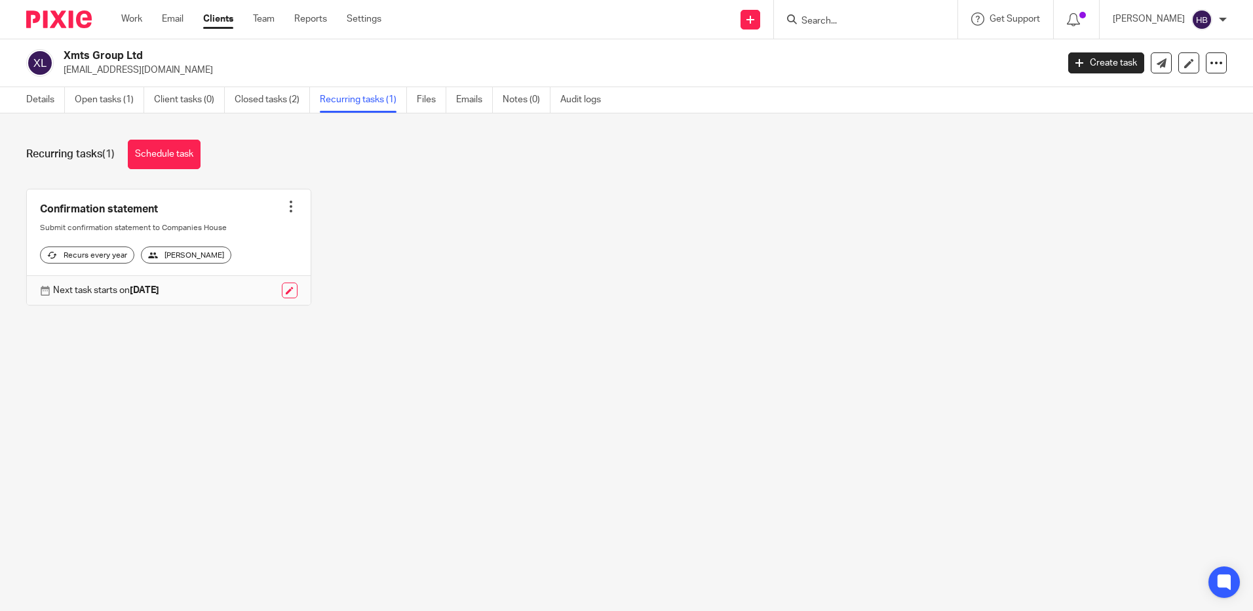
drag, startPoint x: 584, startPoint y: 417, endPoint x: 584, endPoint y: 408, distance: 9.2
click at [584, 417] on main "Xmts Group Ltd [PERSON_NAME][EMAIL_ADDRESS][DOMAIN_NAME] Create task Update fro…" at bounding box center [626, 305] width 1253 height 611
click at [271, 102] on link "Closed tasks (2)" at bounding box center [272, 100] width 75 height 26
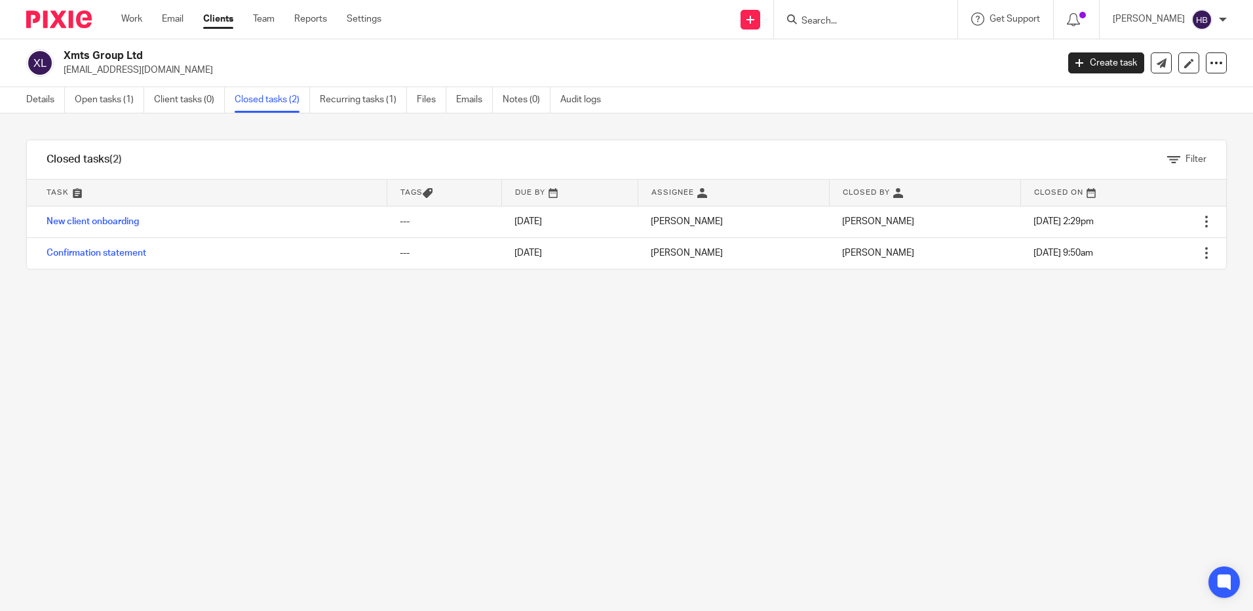
click at [717, 398] on div "Filter tasks Only show tasks matching all of these conditions 1 Task name Is Is…" at bounding box center [626, 361] width 1253 height 497
